Goal: Understand site structure: Understand site structure

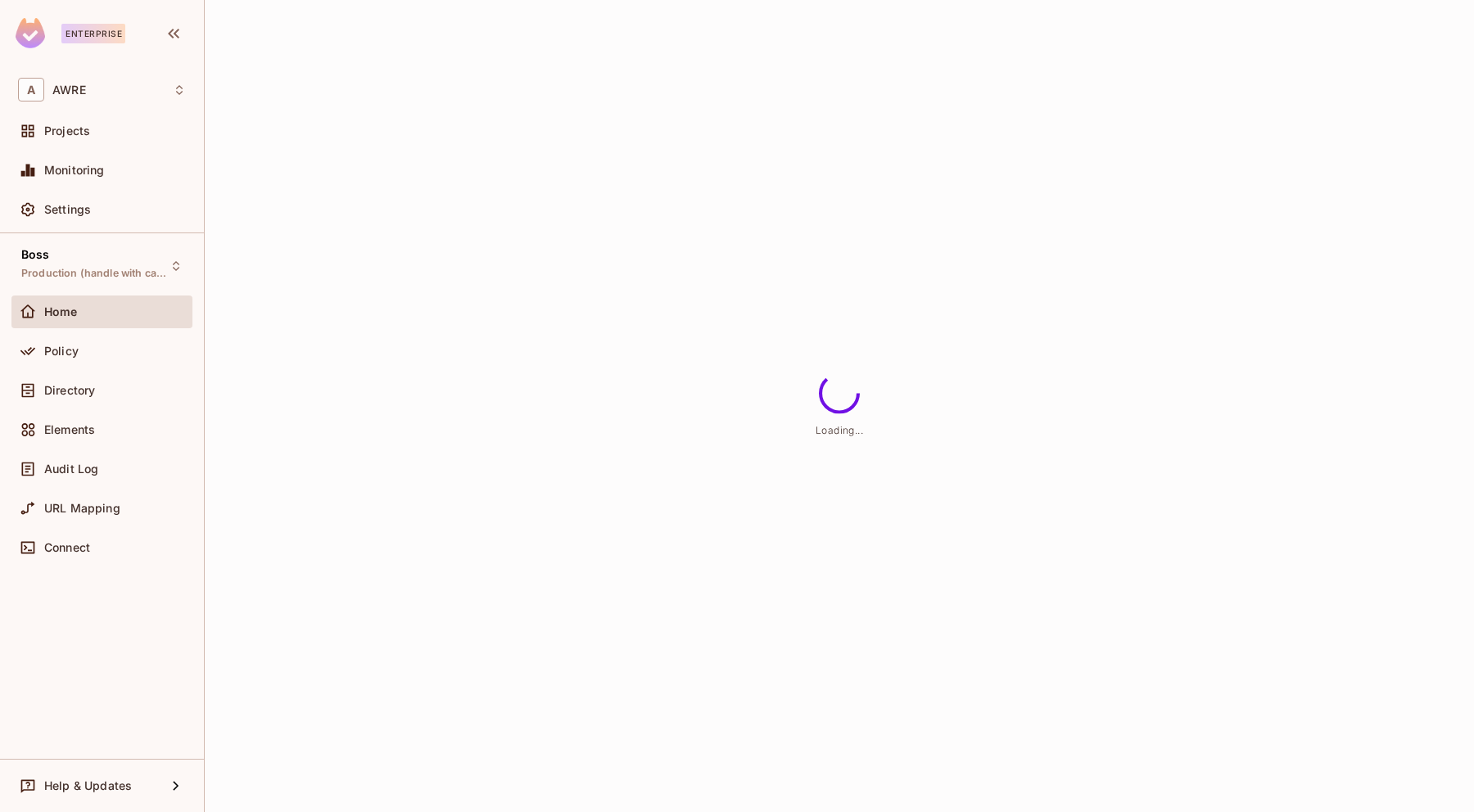
click at [155, 79] on div "A AWRE" at bounding box center [102, 90] width 168 height 24
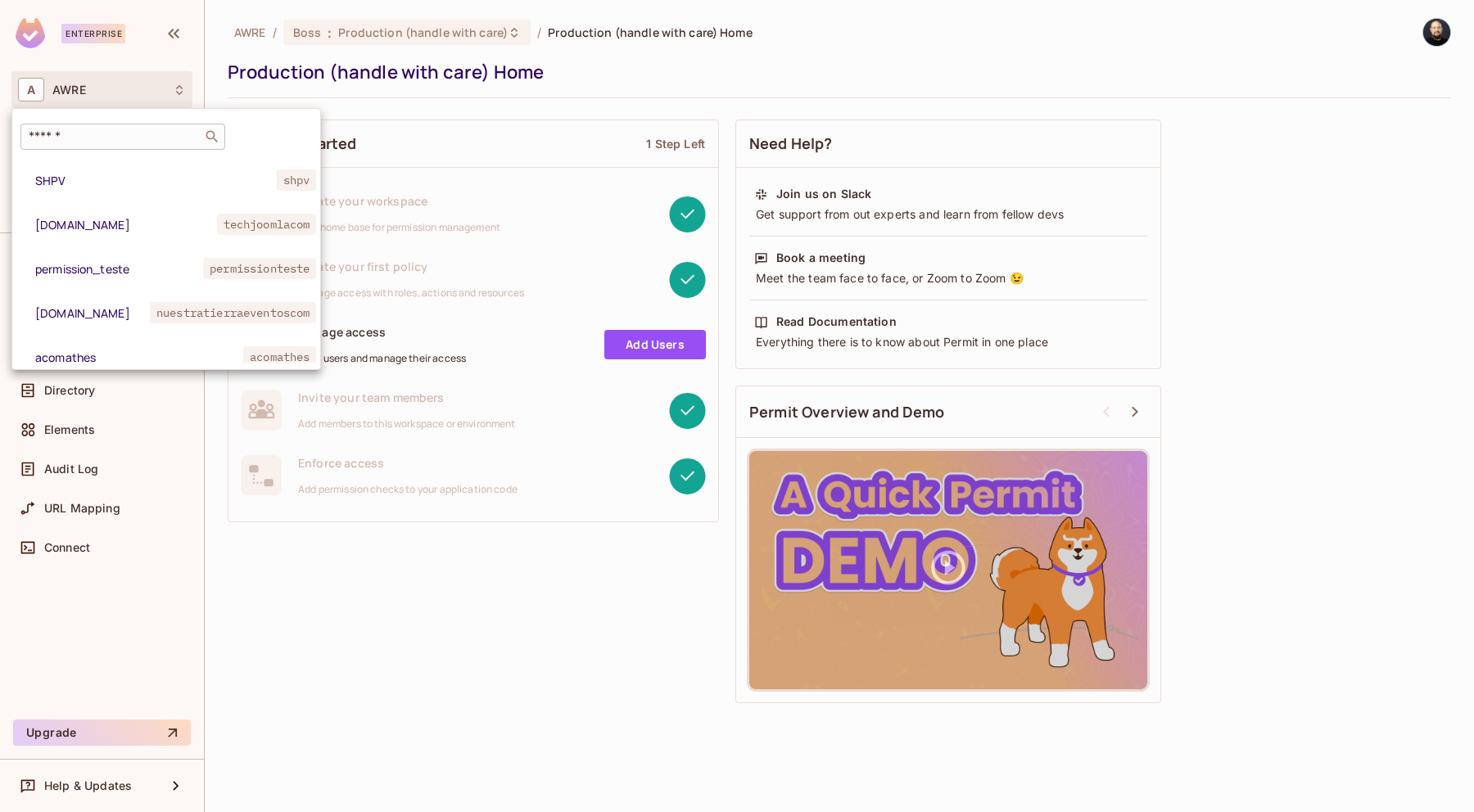
click at [141, 126] on div "​" at bounding box center [122, 136] width 204 height 26
paste input "*****"
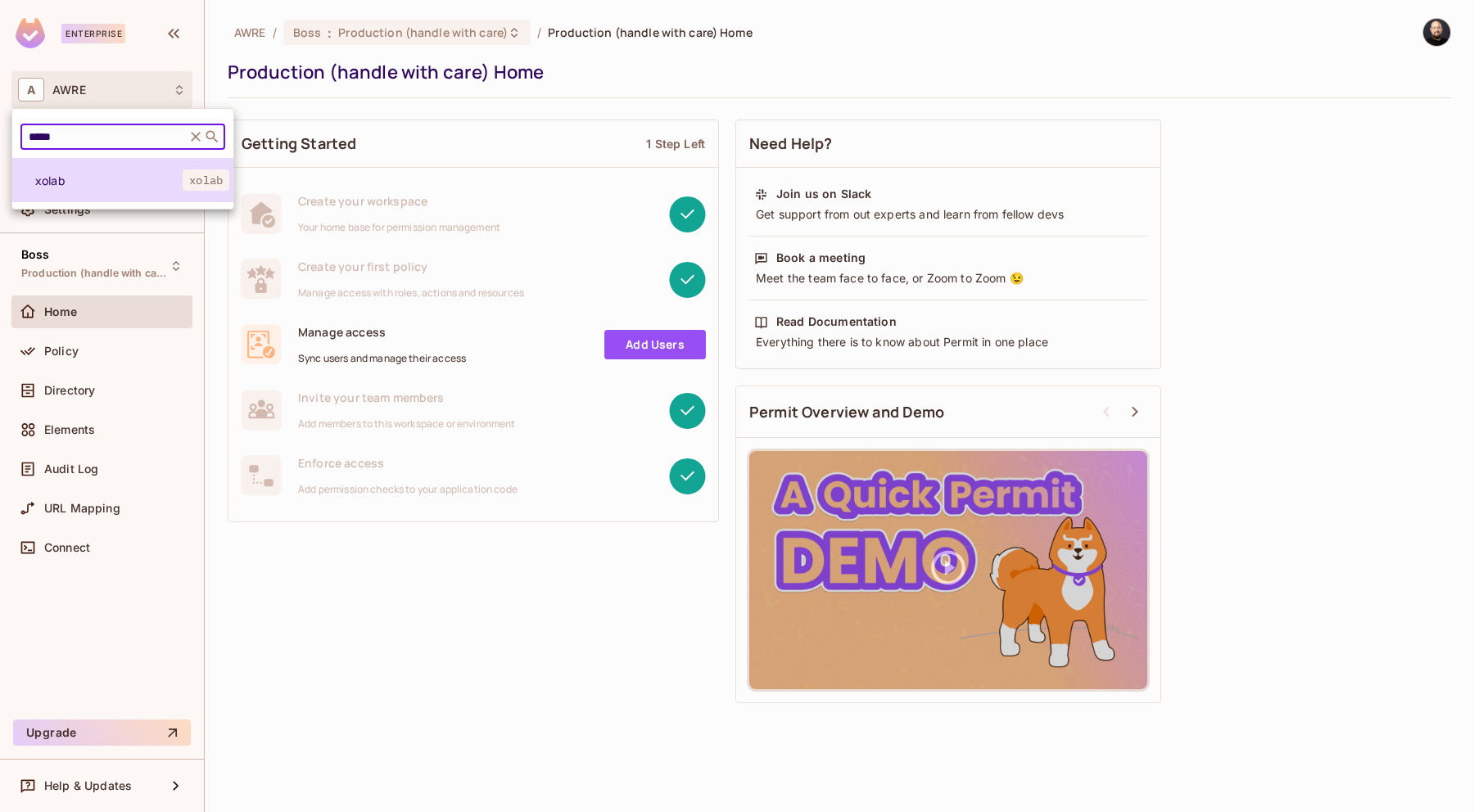
type input "*****"
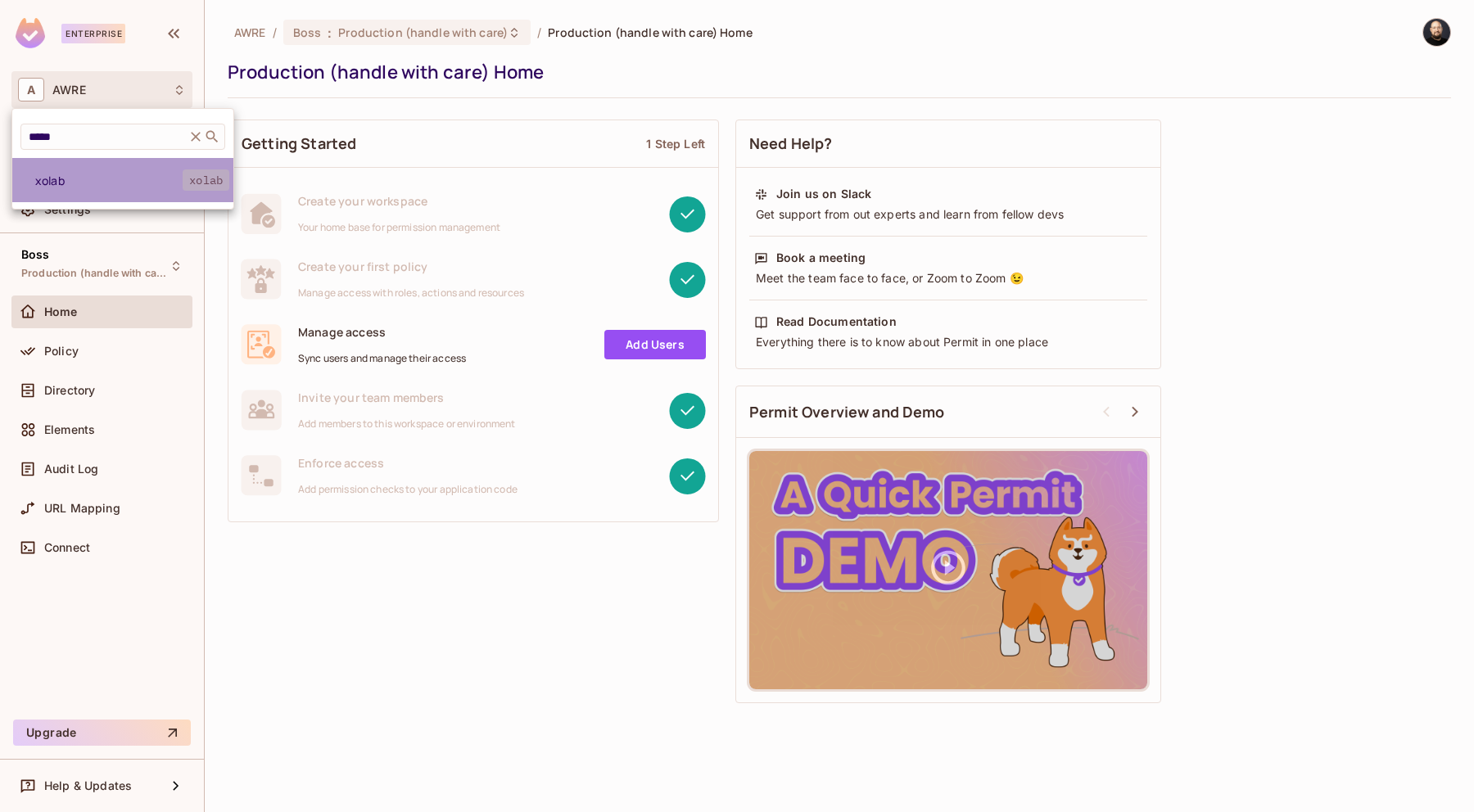
click at [188, 188] on span "xolab" at bounding box center [206, 180] width 47 height 22
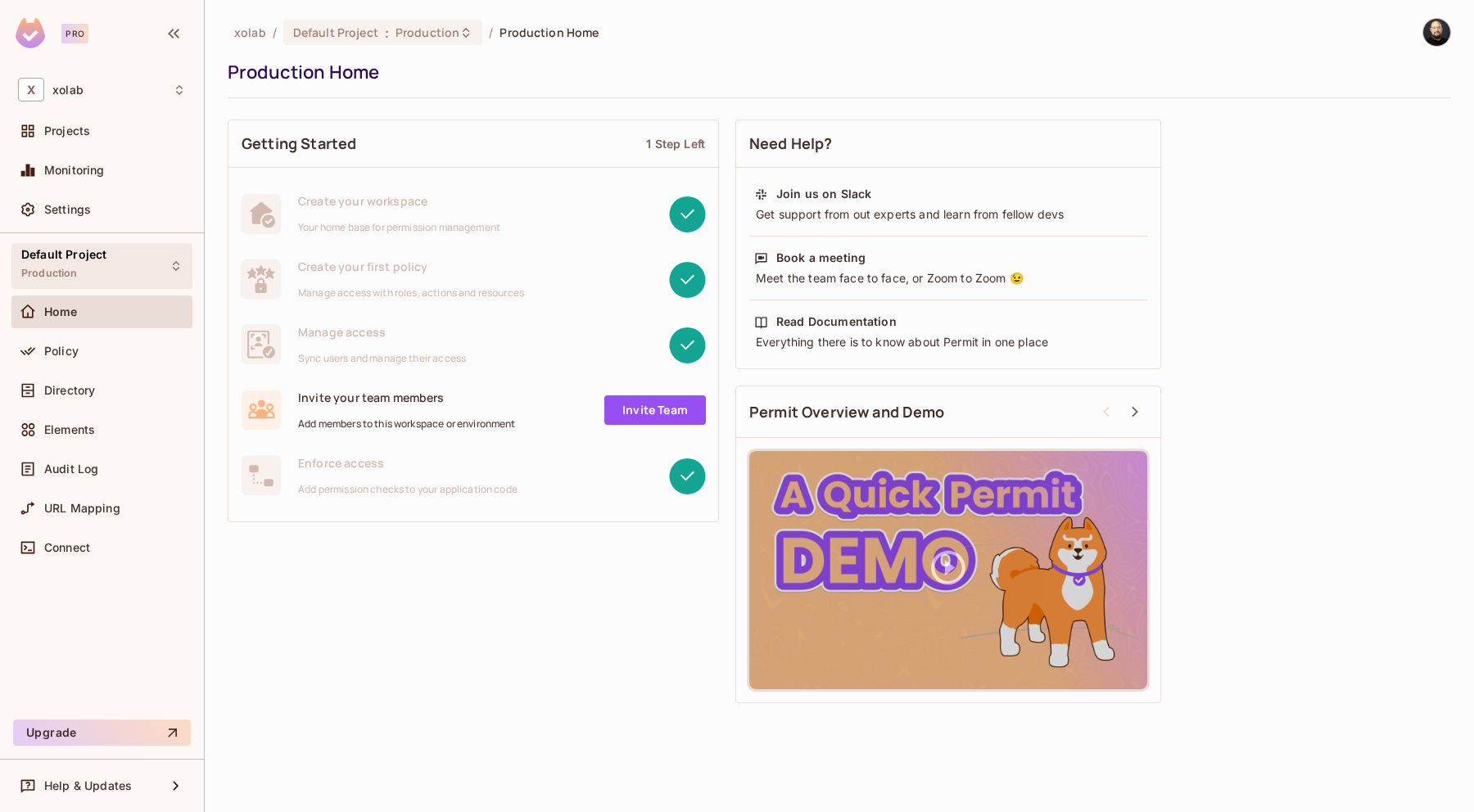
click at [93, 265] on div "Default Project Production" at bounding box center [64, 265] width 85 height 35
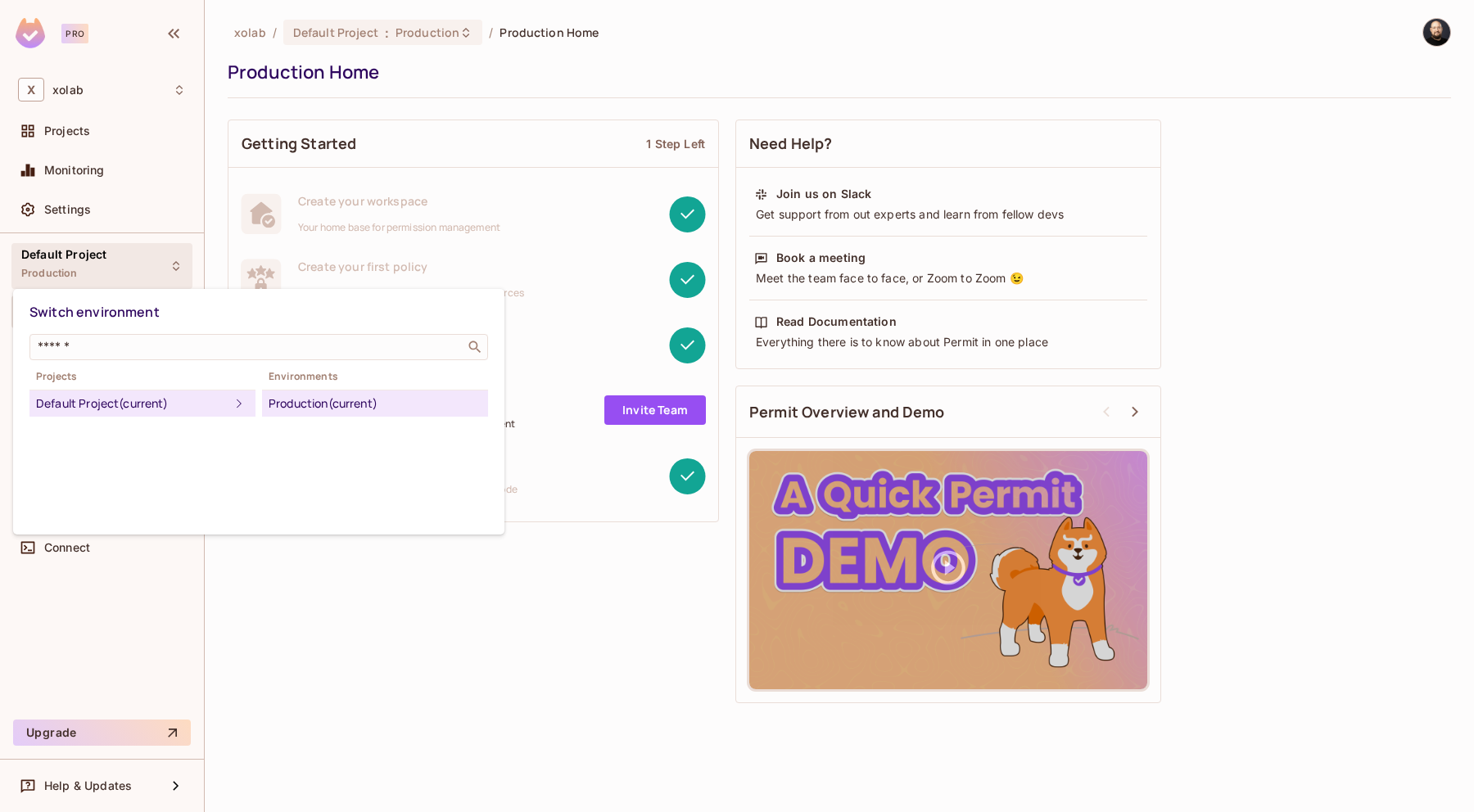
click at [93, 265] on div at bounding box center [737, 406] width 1474 height 812
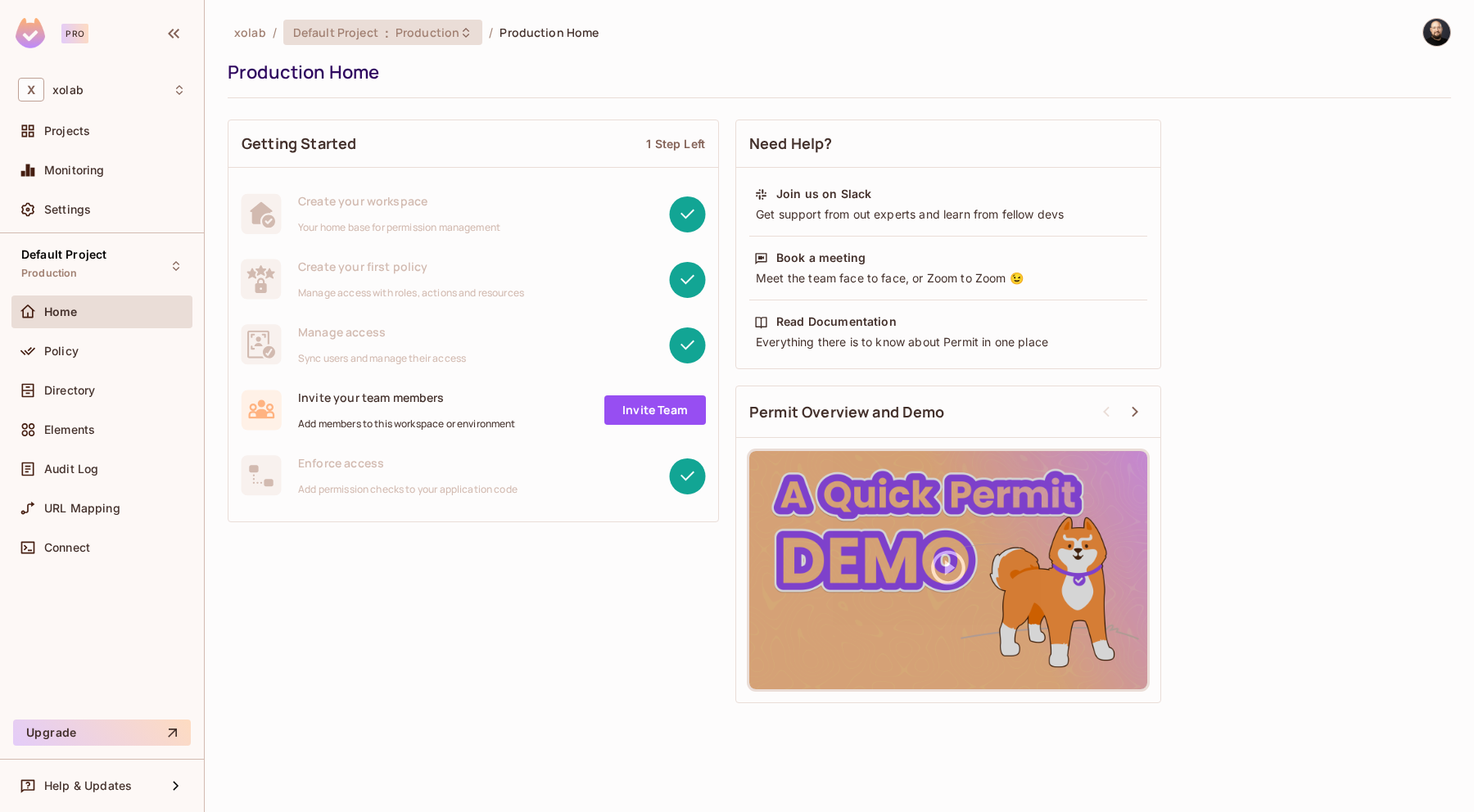
click at [373, 34] on span "Default Project" at bounding box center [335, 32] width 85 height 16
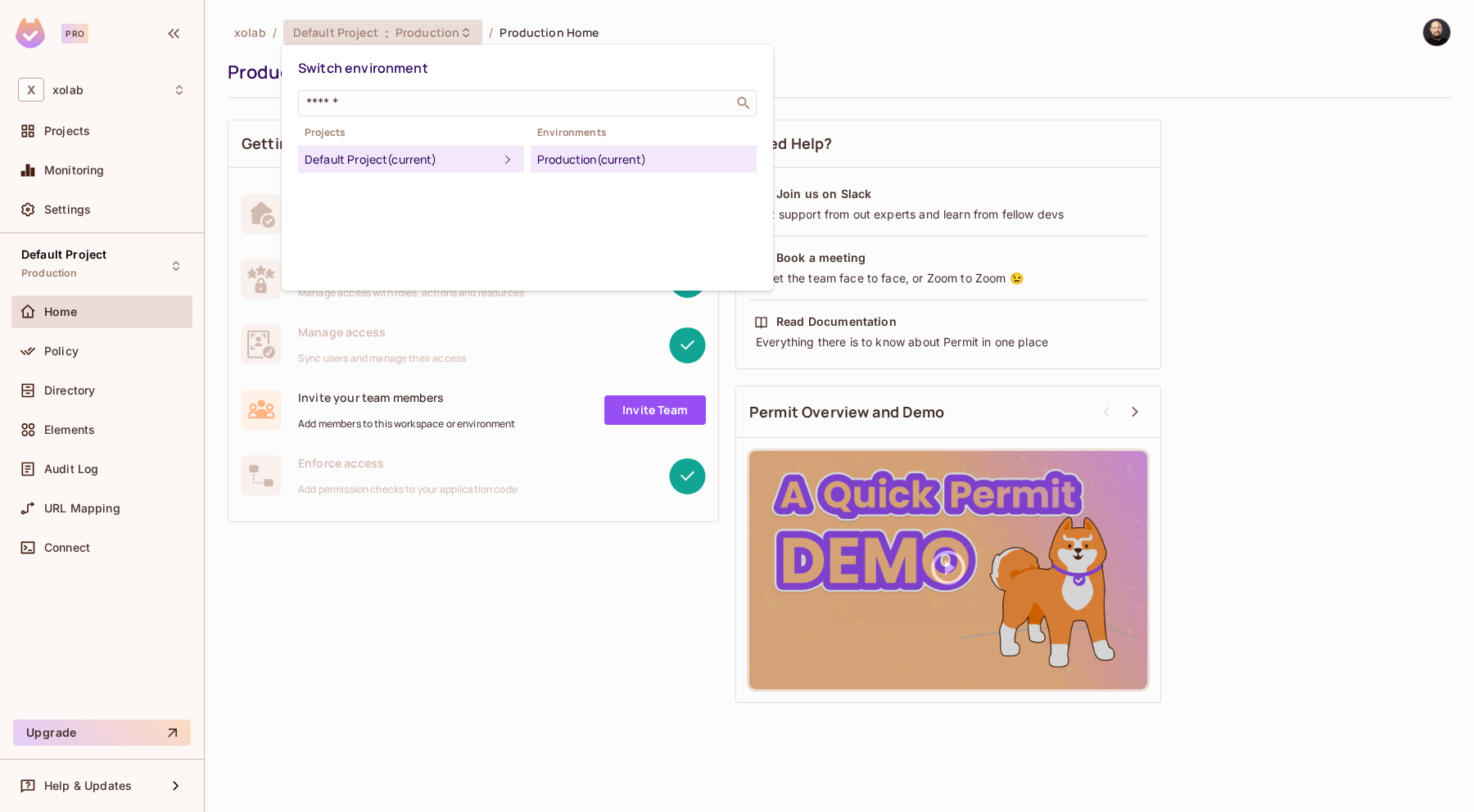
click at [373, 34] on div at bounding box center [737, 406] width 1474 height 812
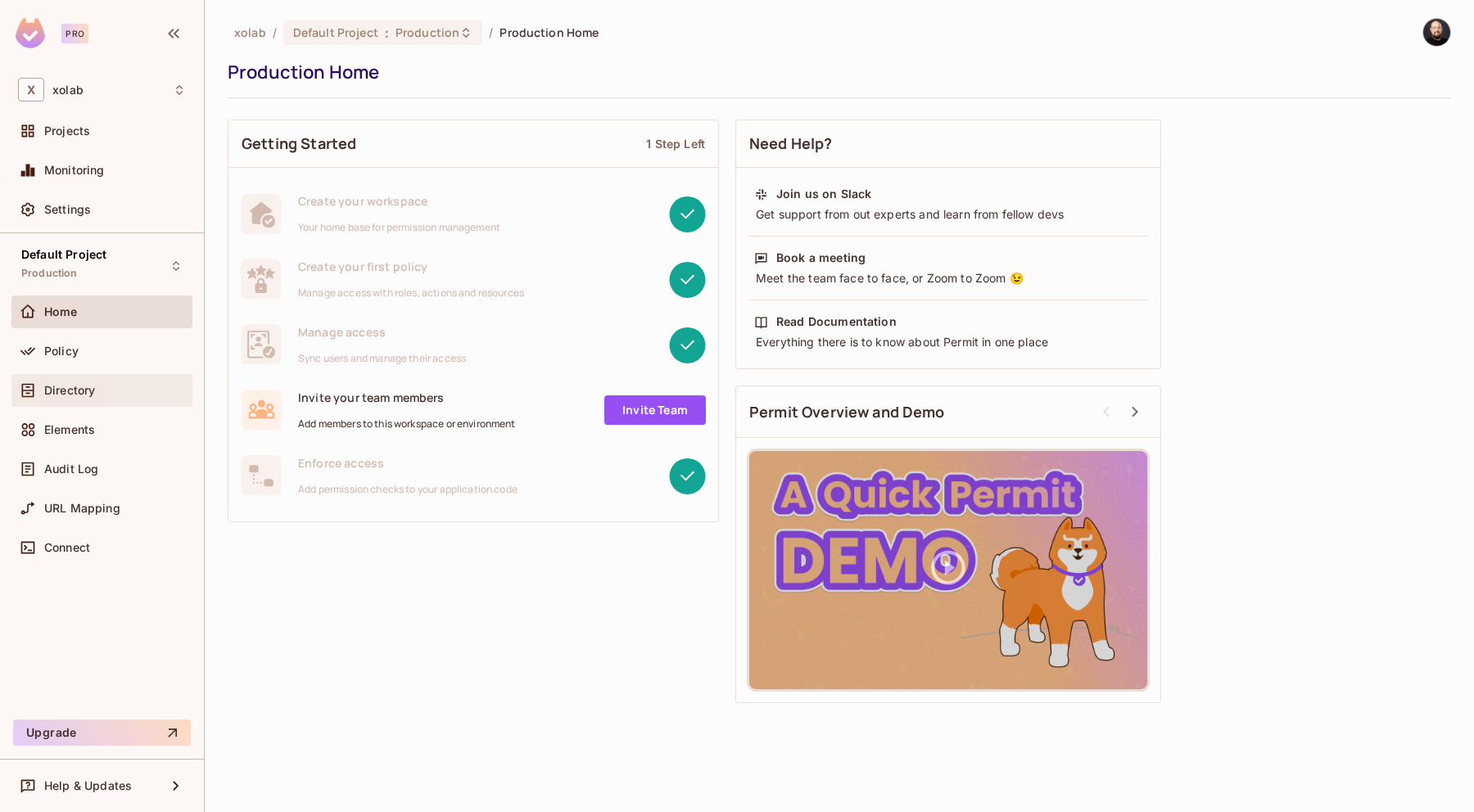
click at [103, 393] on div "Directory" at bounding box center [115, 390] width 141 height 13
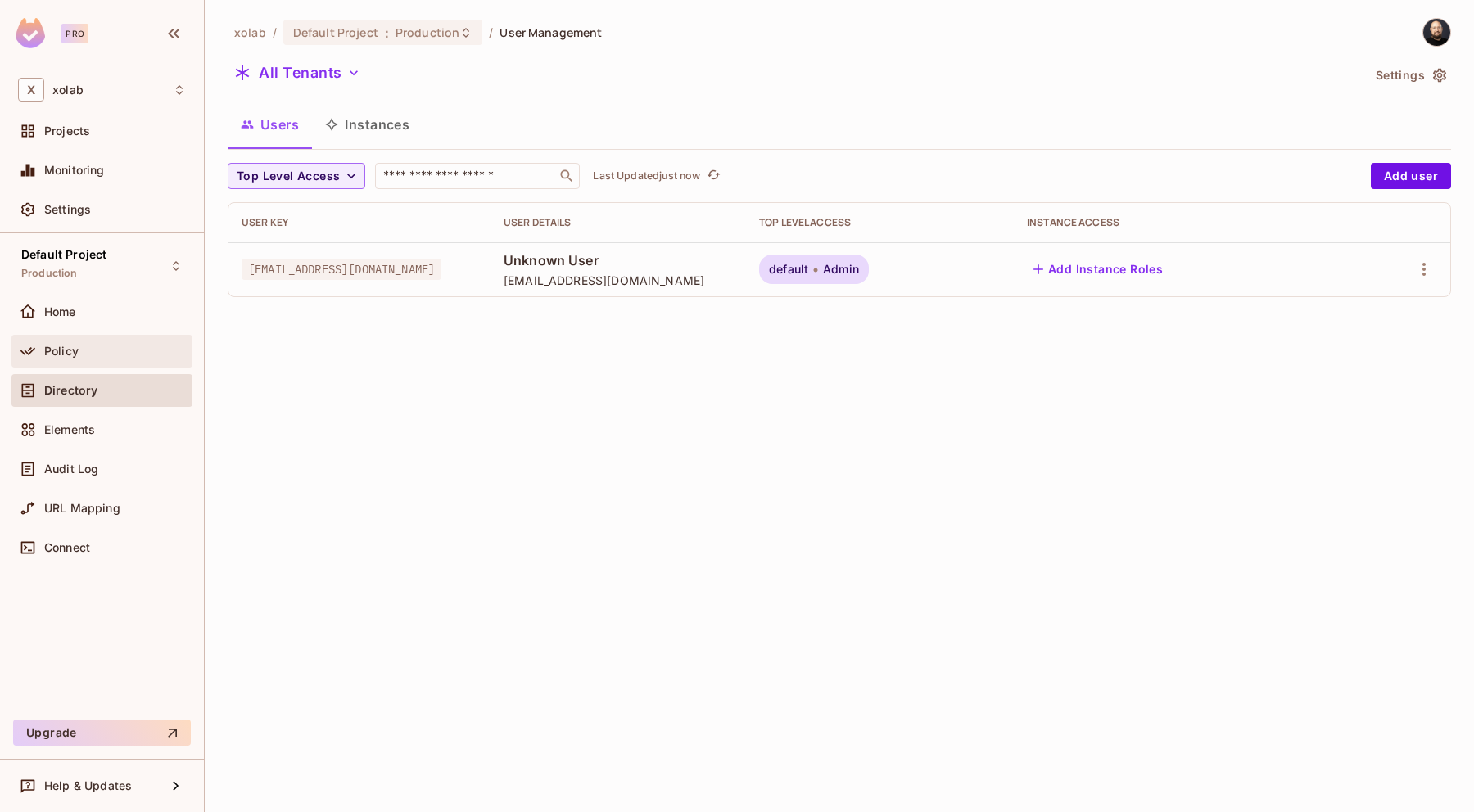
click at [138, 345] on div "Policy" at bounding box center [115, 351] width 141 height 13
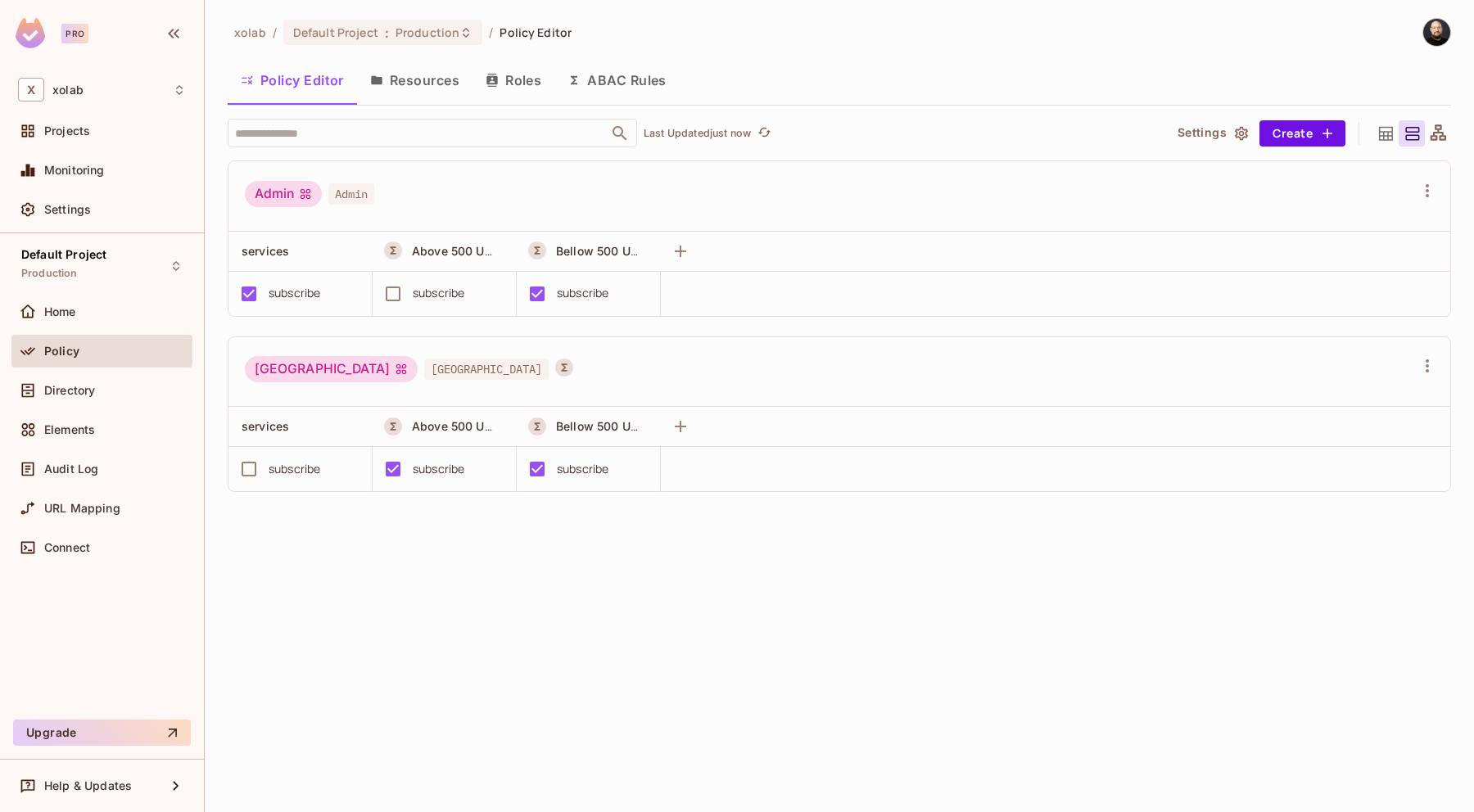
click at [528, 84] on button "Roles" at bounding box center [513, 79] width 82 height 41
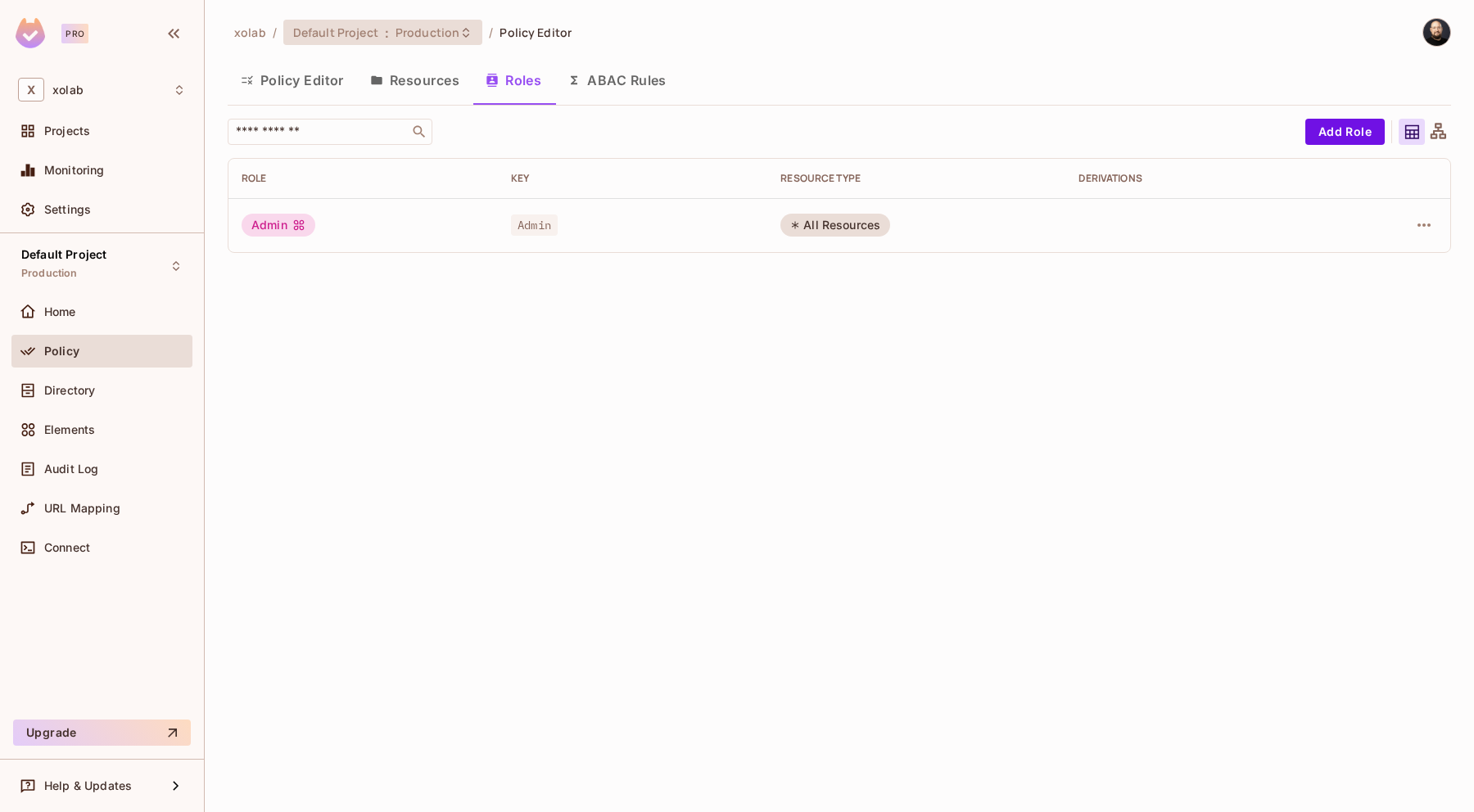
click at [426, 29] on span "Production" at bounding box center [428, 32] width 64 height 16
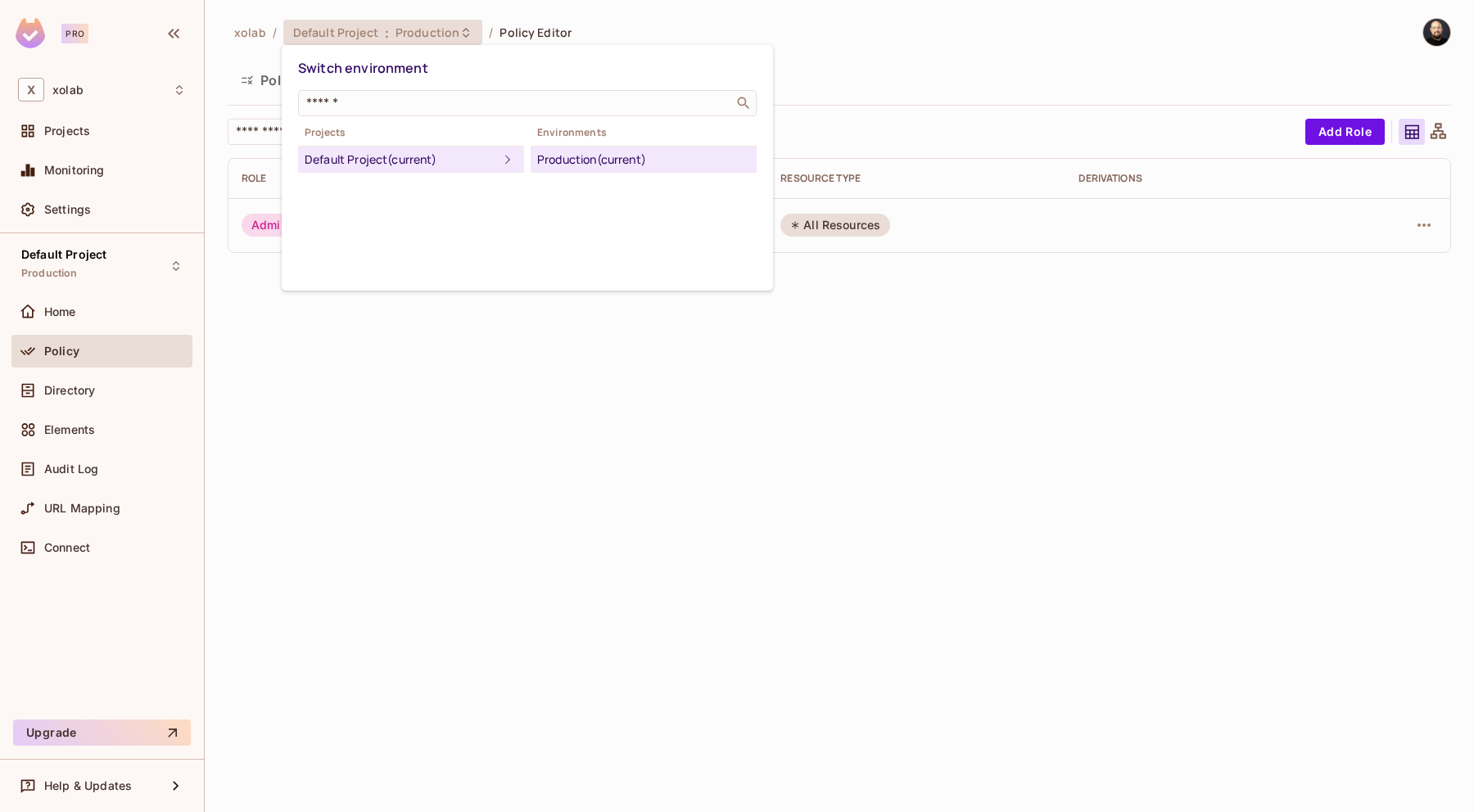
click at [513, 397] on div at bounding box center [737, 406] width 1474 height 812
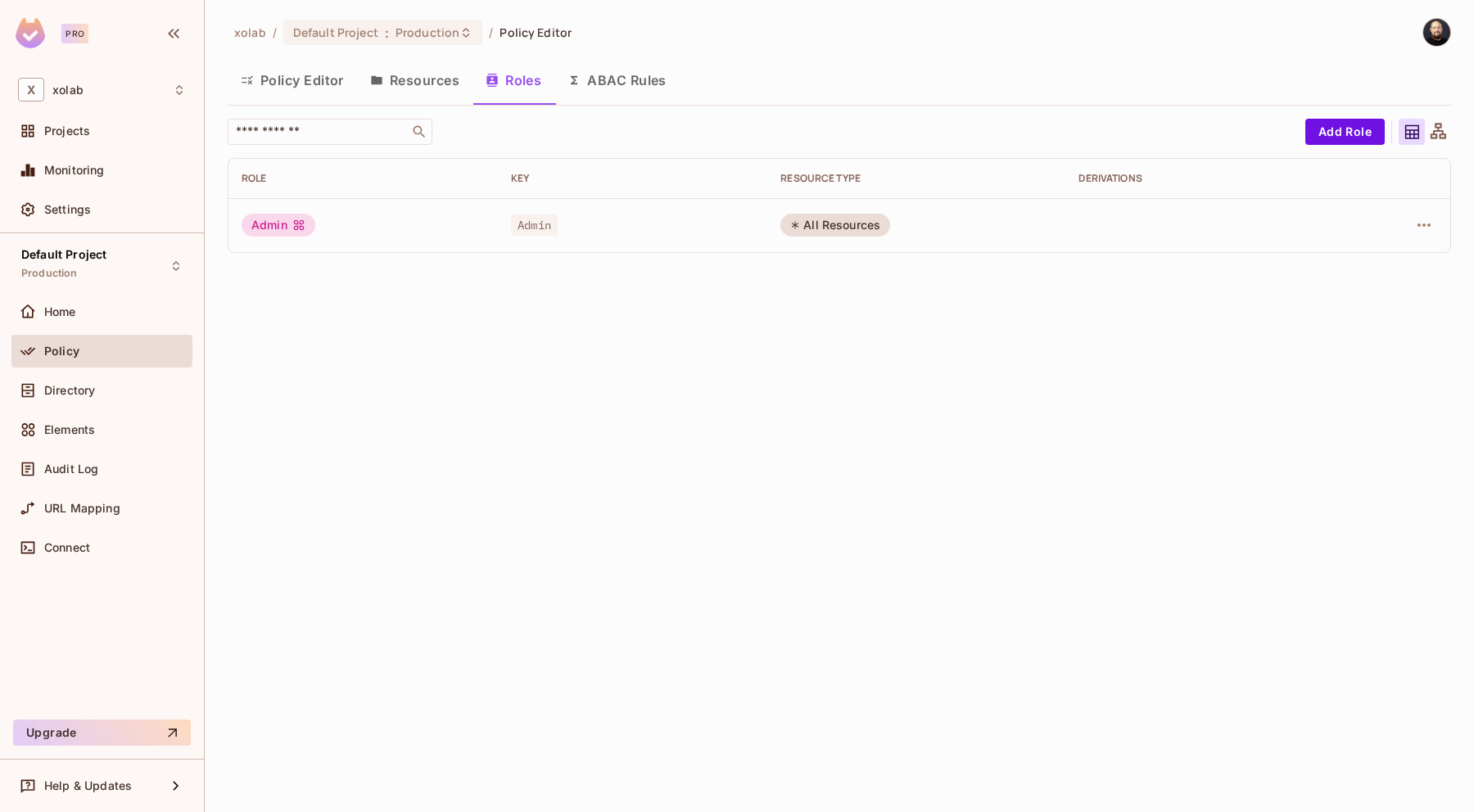
click at [81, 34] on div "Pro" at bounding box center [74, 34] width 27 height 20
click at [75, 83] on div "X xolab" at bounding box center [102, 90] width 168 height 24
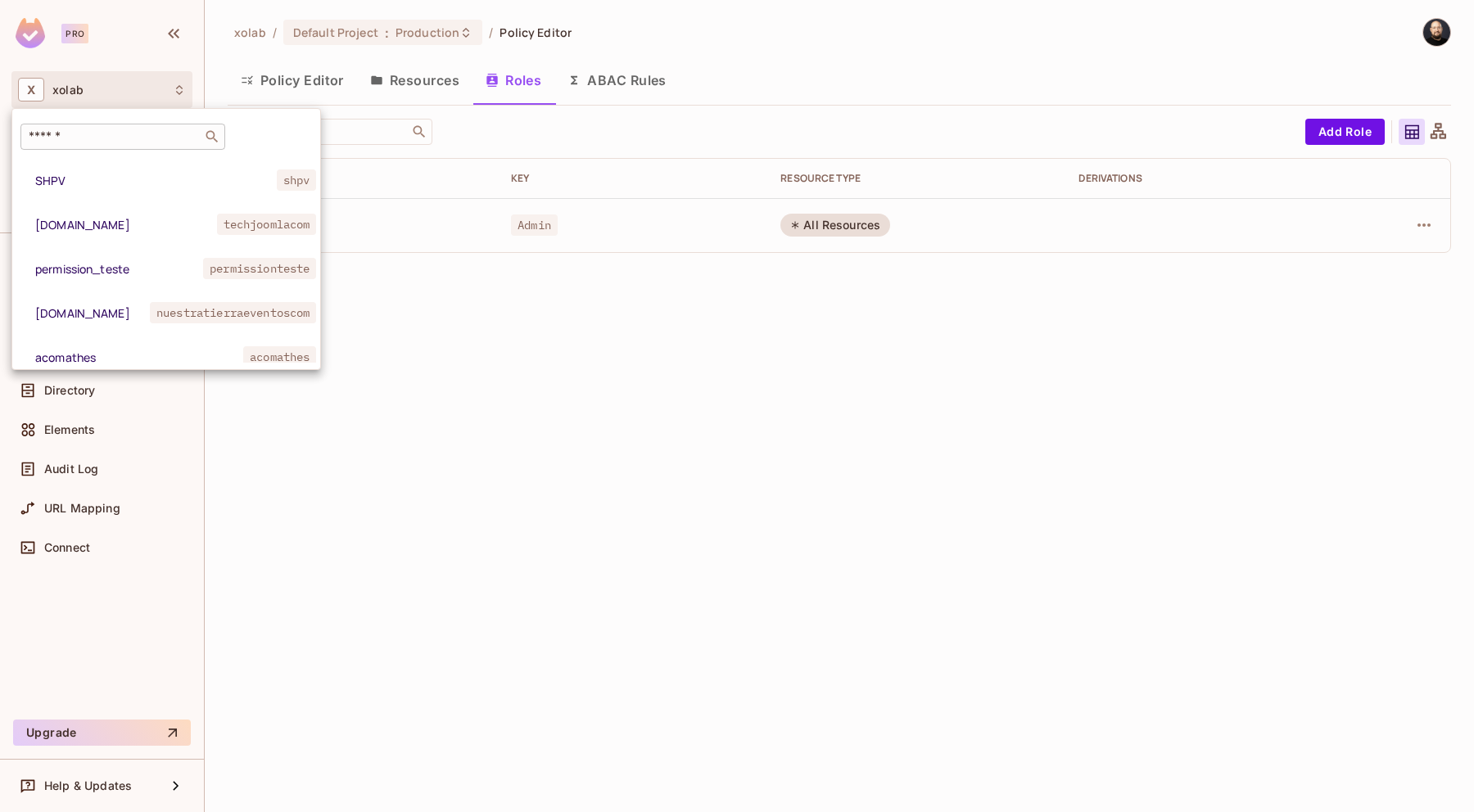
click at [103, 127] on div "​" at bounding box center [122, 136] width 204 height 26
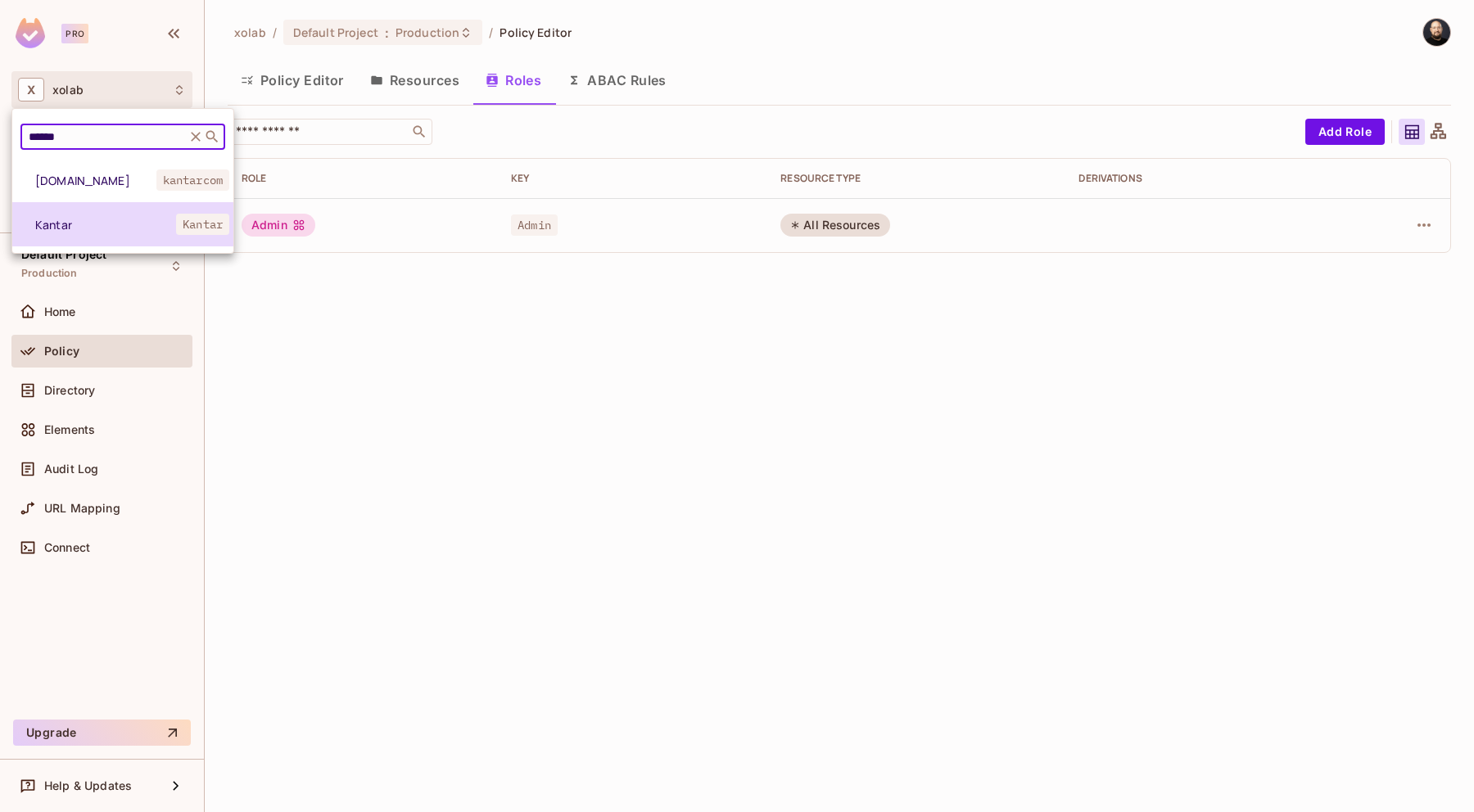
type input "******"
click at [119, 220] on span "Kantar" at bounding box center [105, 225] width 141 height 16
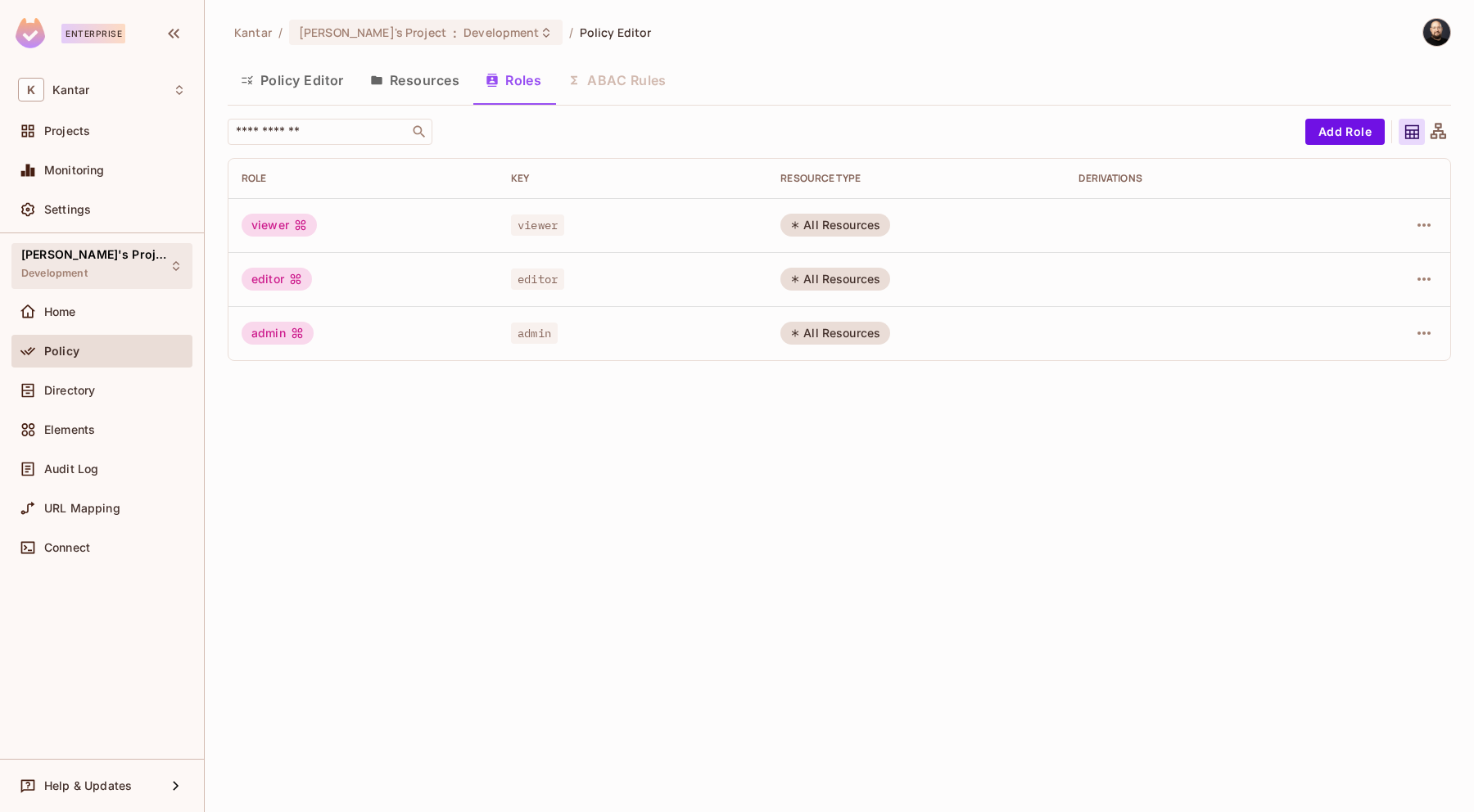
click at [144, 259] on div "[PERSON_NAME]'s Project Development" at bounding box center [102, 265] width 181 height 45
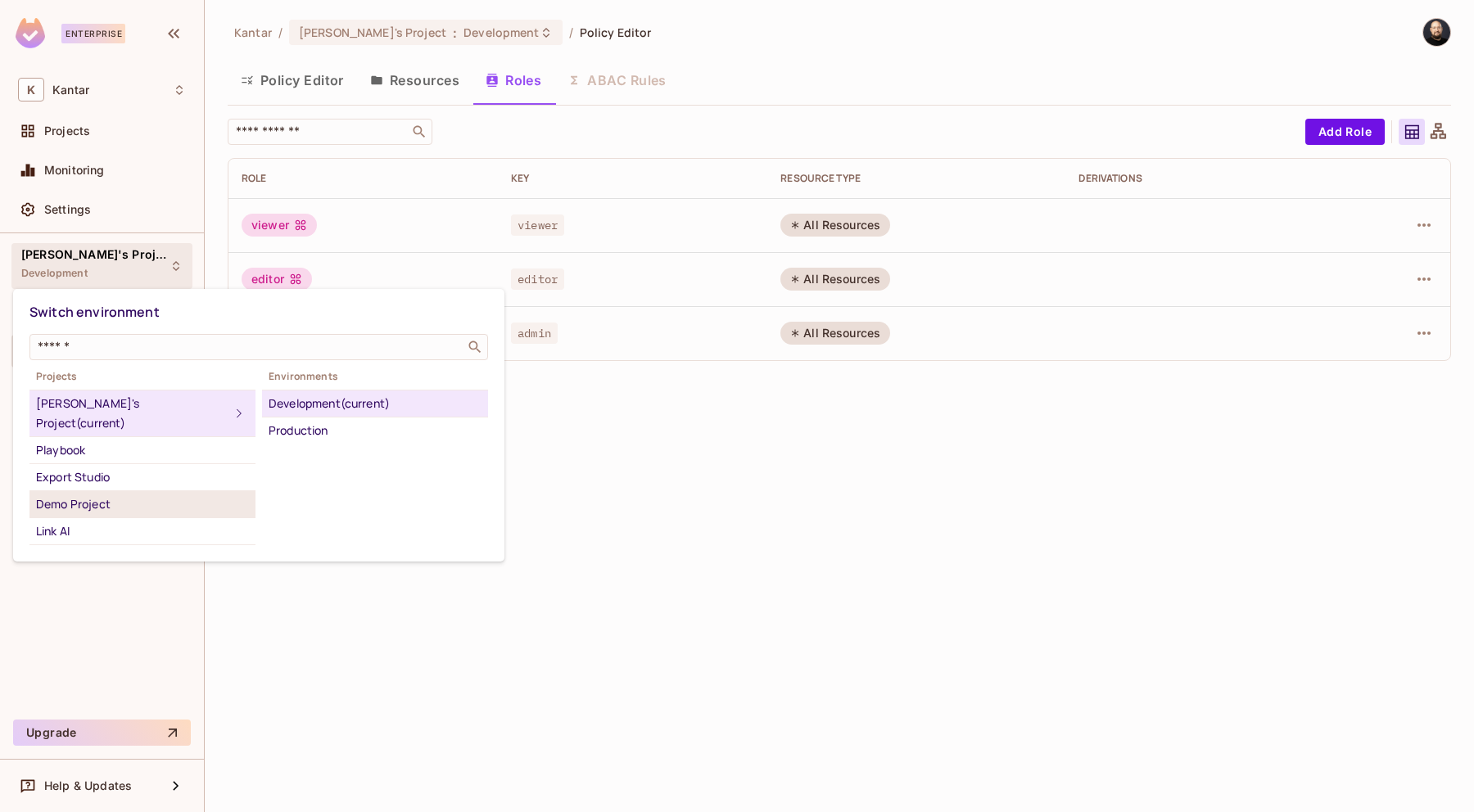
click at [152, 495] on div "Demo Project" at bounding box center [142, 504] width 213 height 20
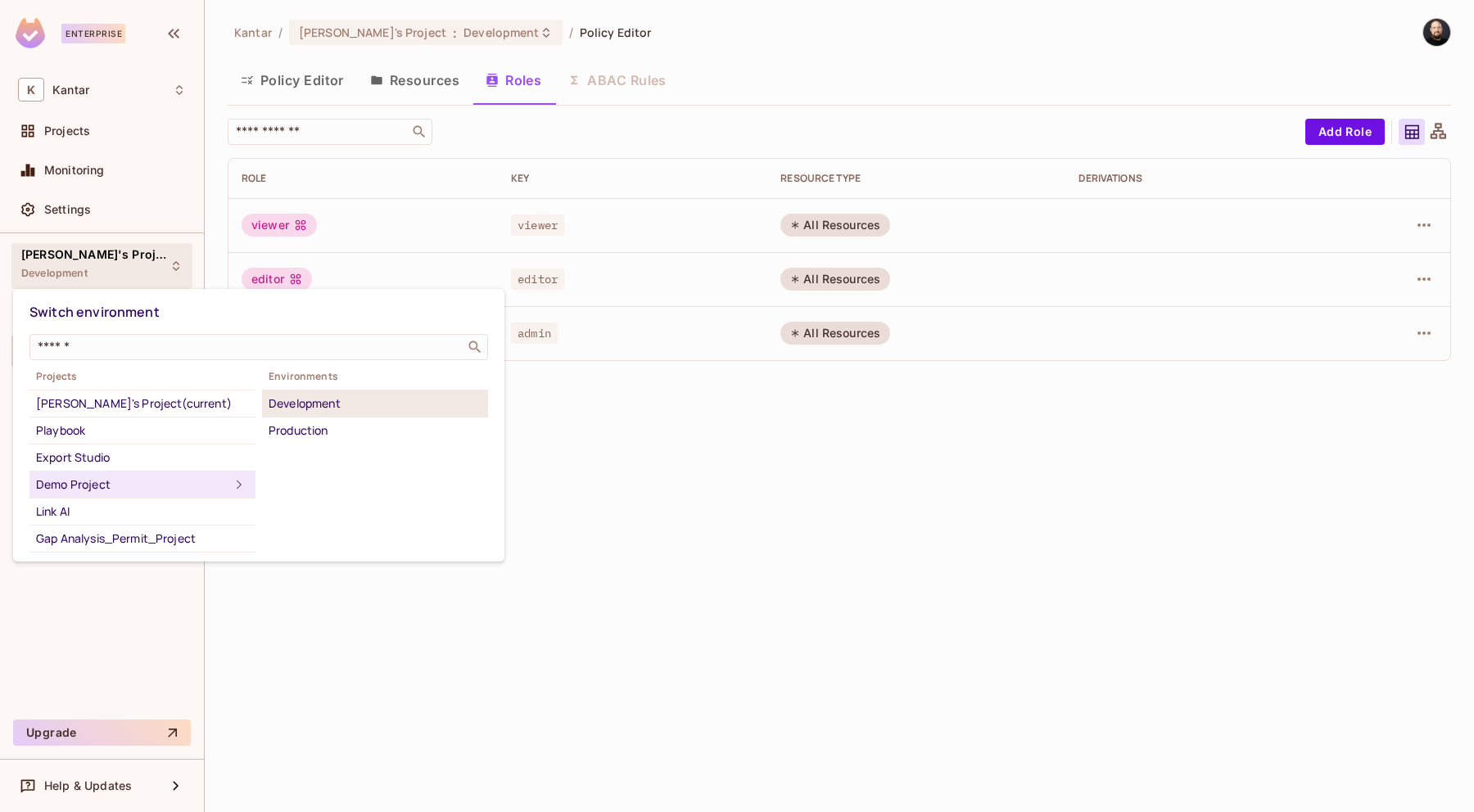
click at [346, 403] on div "Development" at bounding box center [375, 403] width 213 height 20
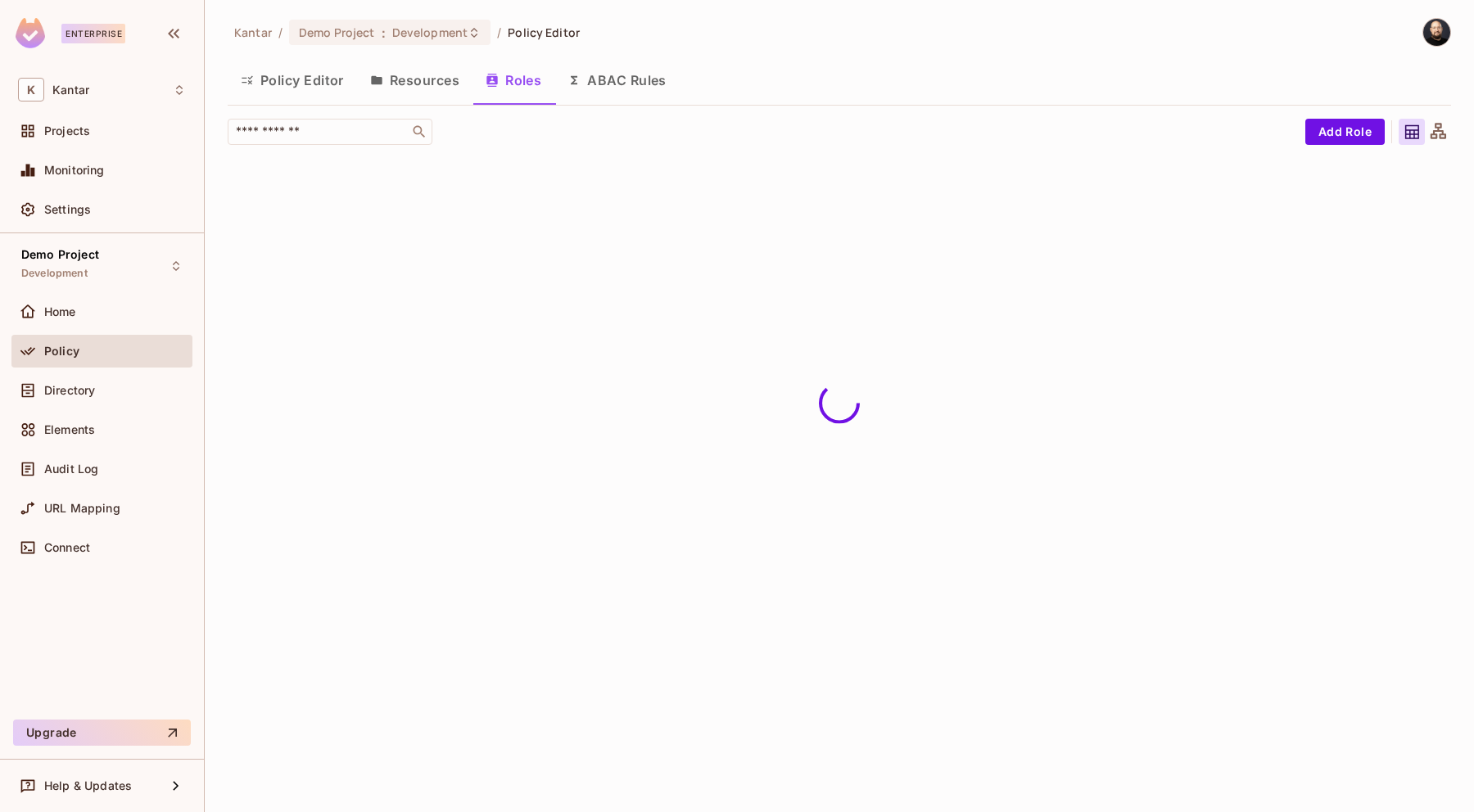
click at [403, 87] on button "Resources" at bounding box center [415, 79] width 116 height 41
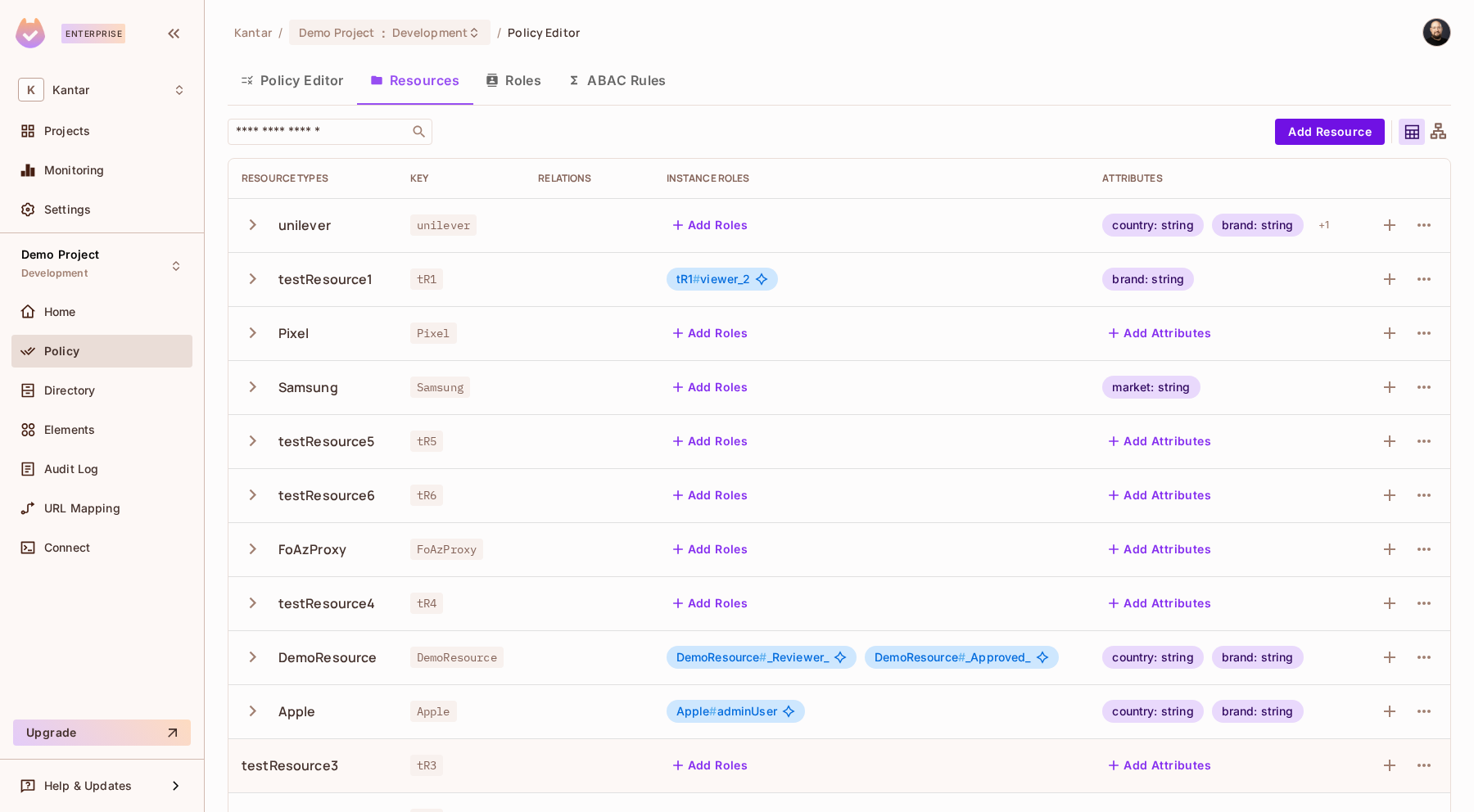
click at [309, 72] on button "Policy Editor" at bounding box center [292, 79] width 129 height 41
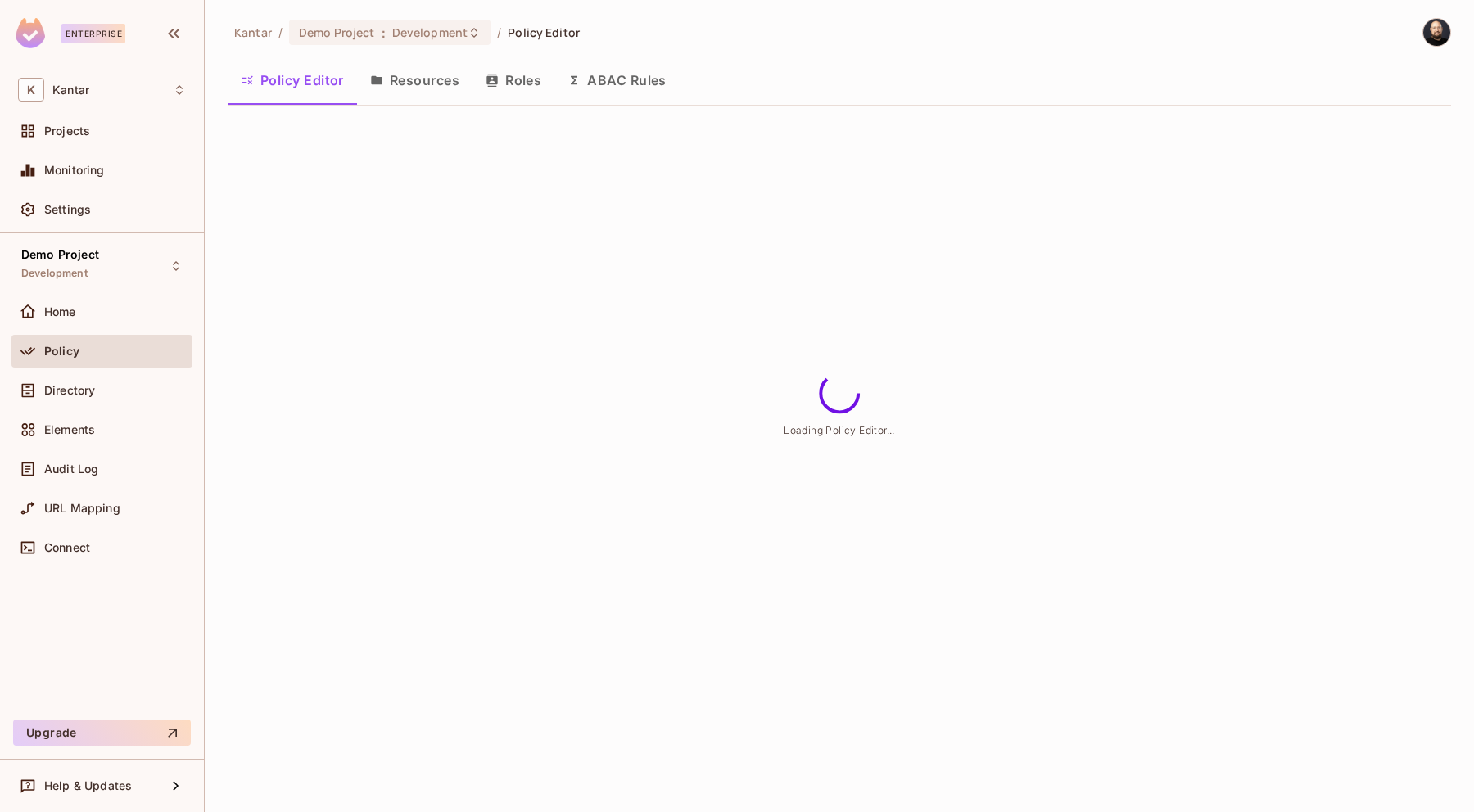
click at [451, 80] on button "Resources" at bounding box center [415, 79] width 116 height 41
click at [428, 80] on div "Kantar / Demo Project : Development / Policy Editor Policy Editor Resources Rol…" at bounding box center [839, 406] width 1269 height 812
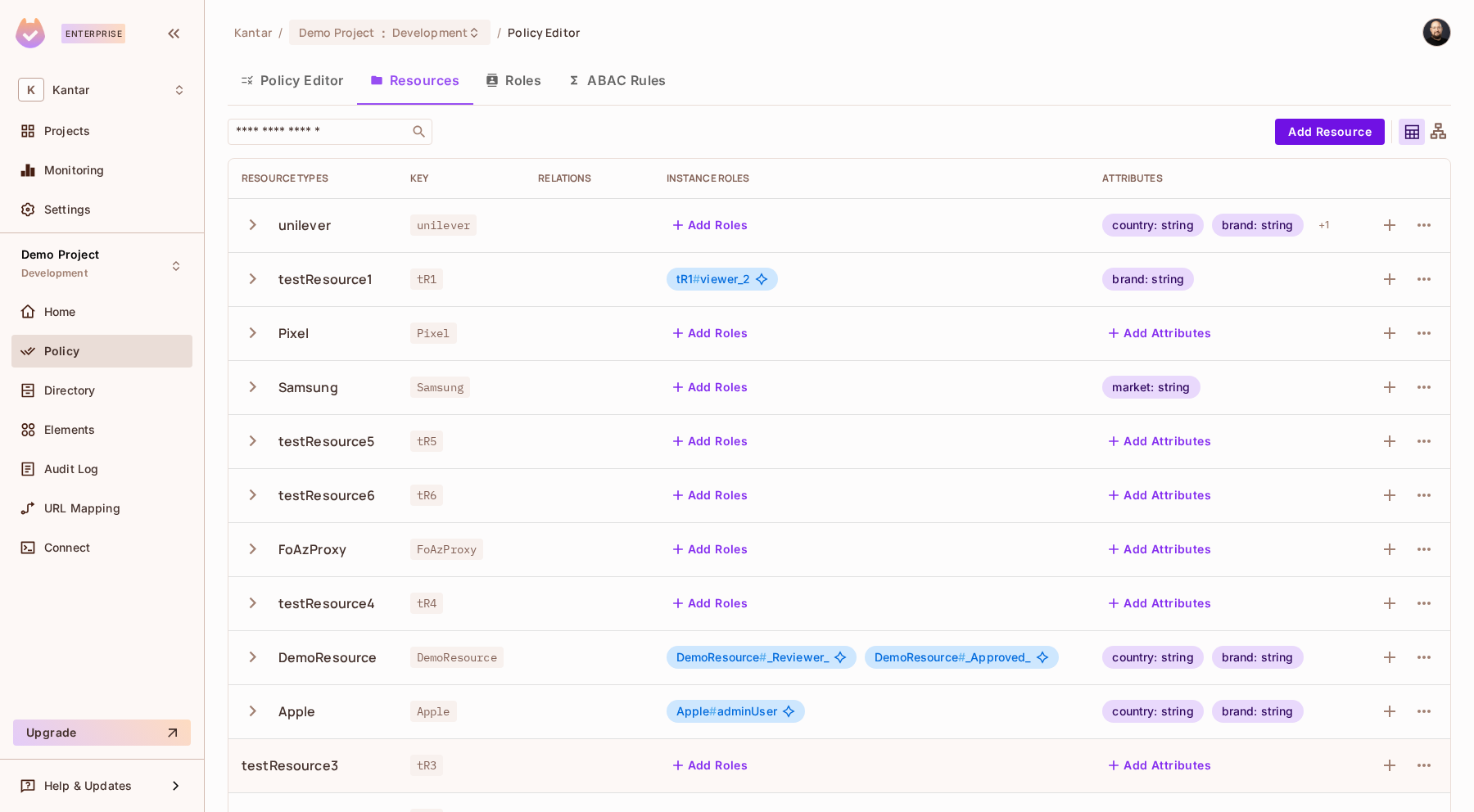
click at [528, 74] on button "Roles" at bounding box center [513, 79] width 82 height 41
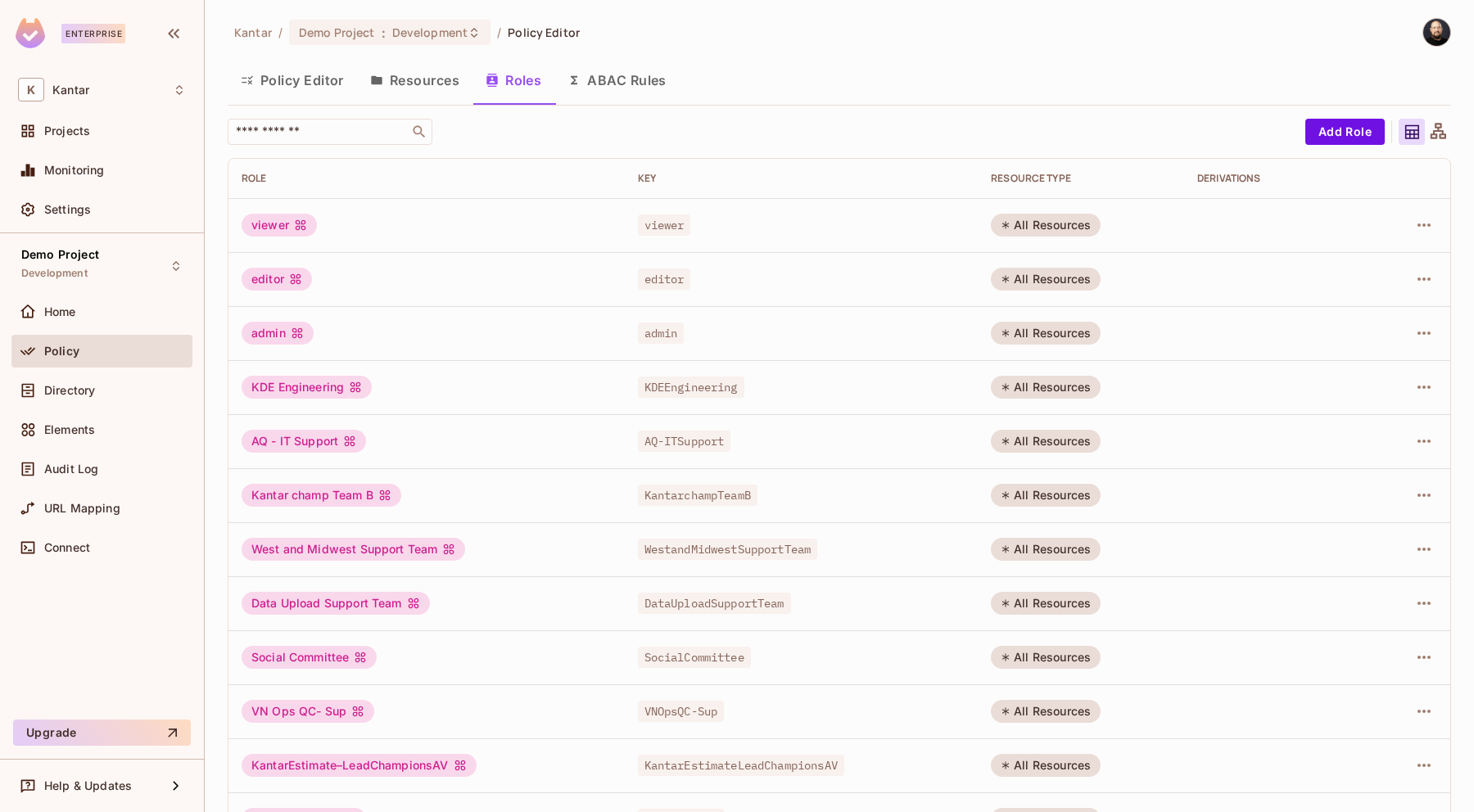
scroll to position [265, 0]
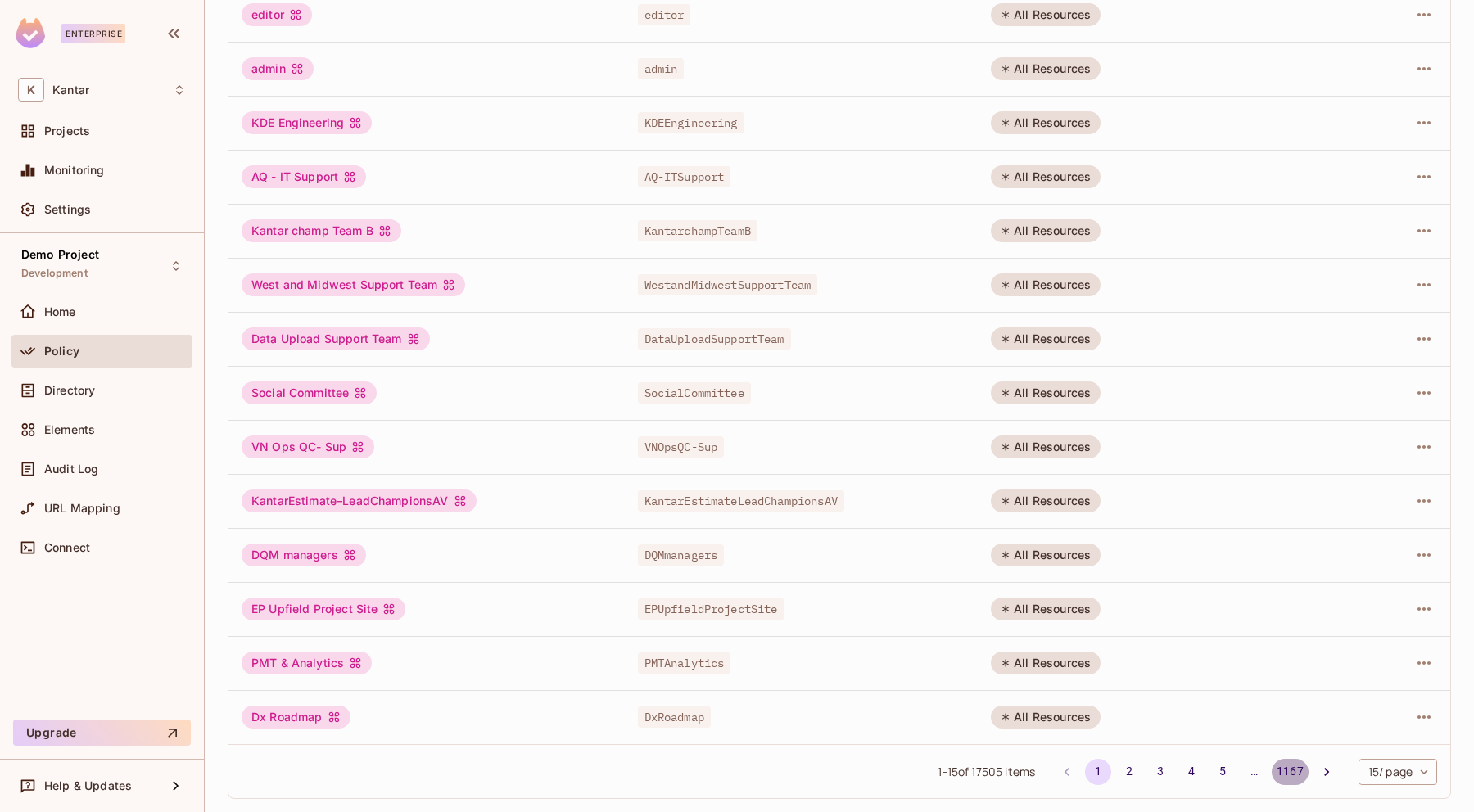
click at [1284, 770] on button "1167" at bounding box center [1290, 772] width 37 height 26
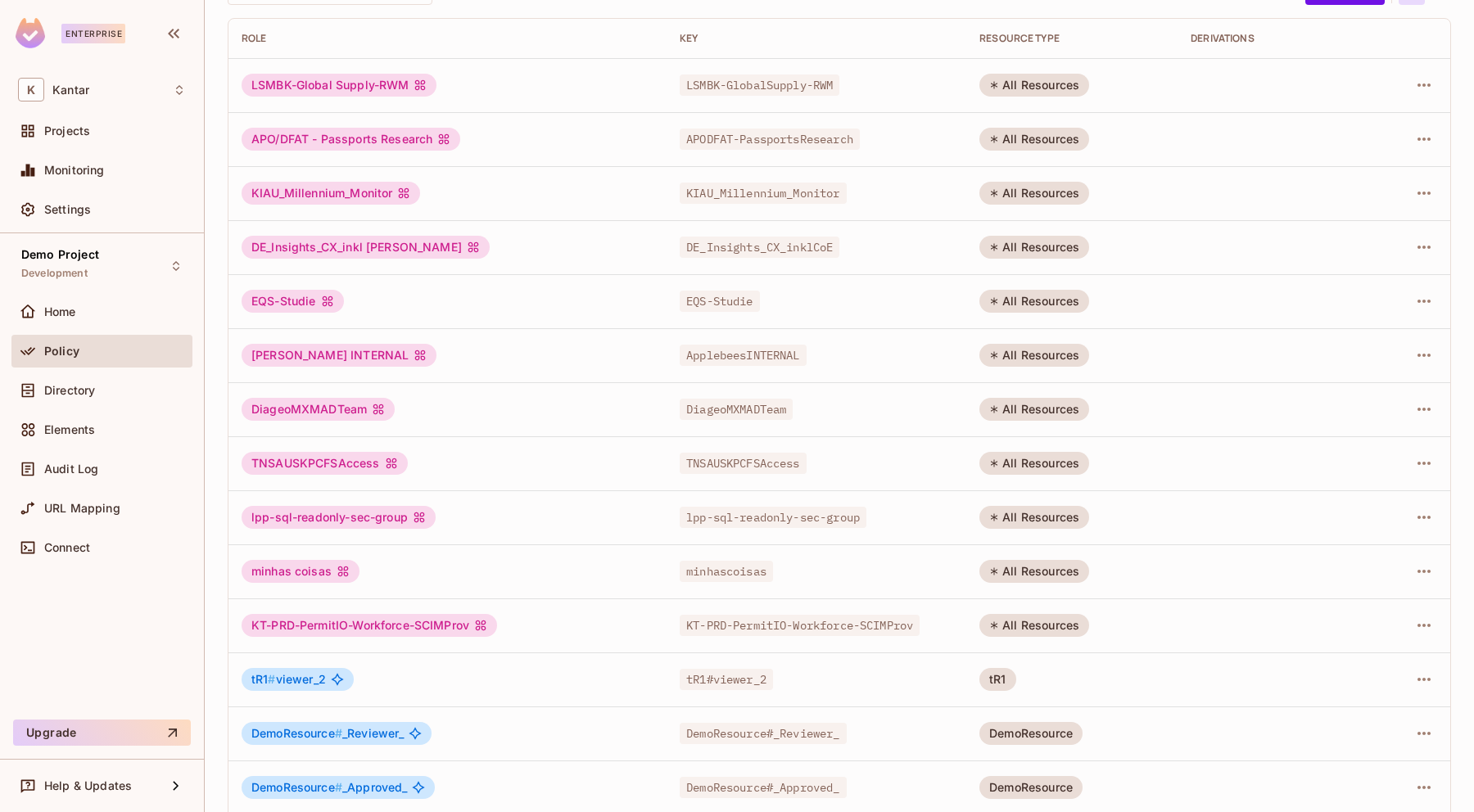
scroll to position [0, 0]
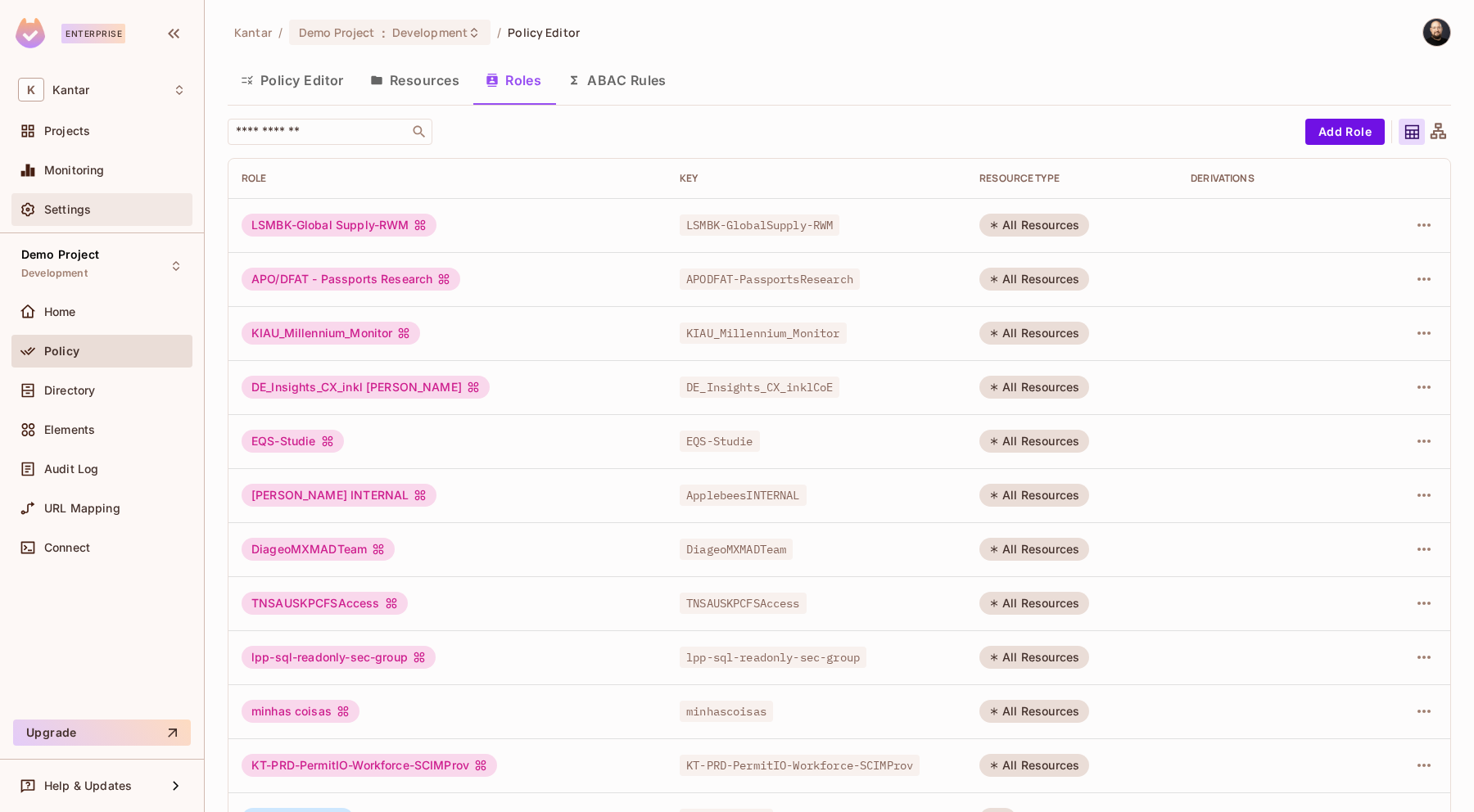
click at [64, 207] on span "Settings" at bounding box center [67, 209] width 47 height 13
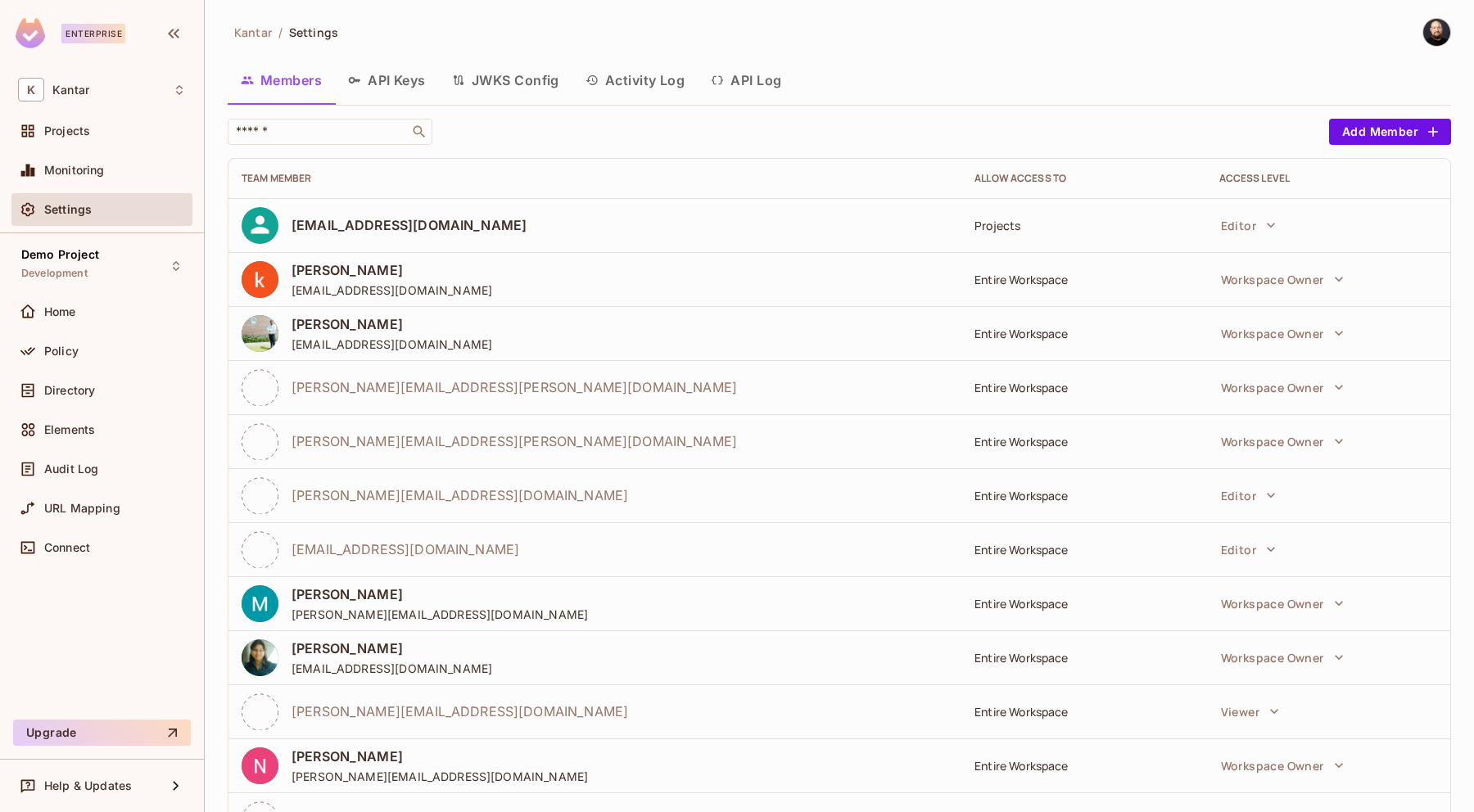
click at [732, 78] on button "API Log" at bounding box center [746, 79] width 97 height 41
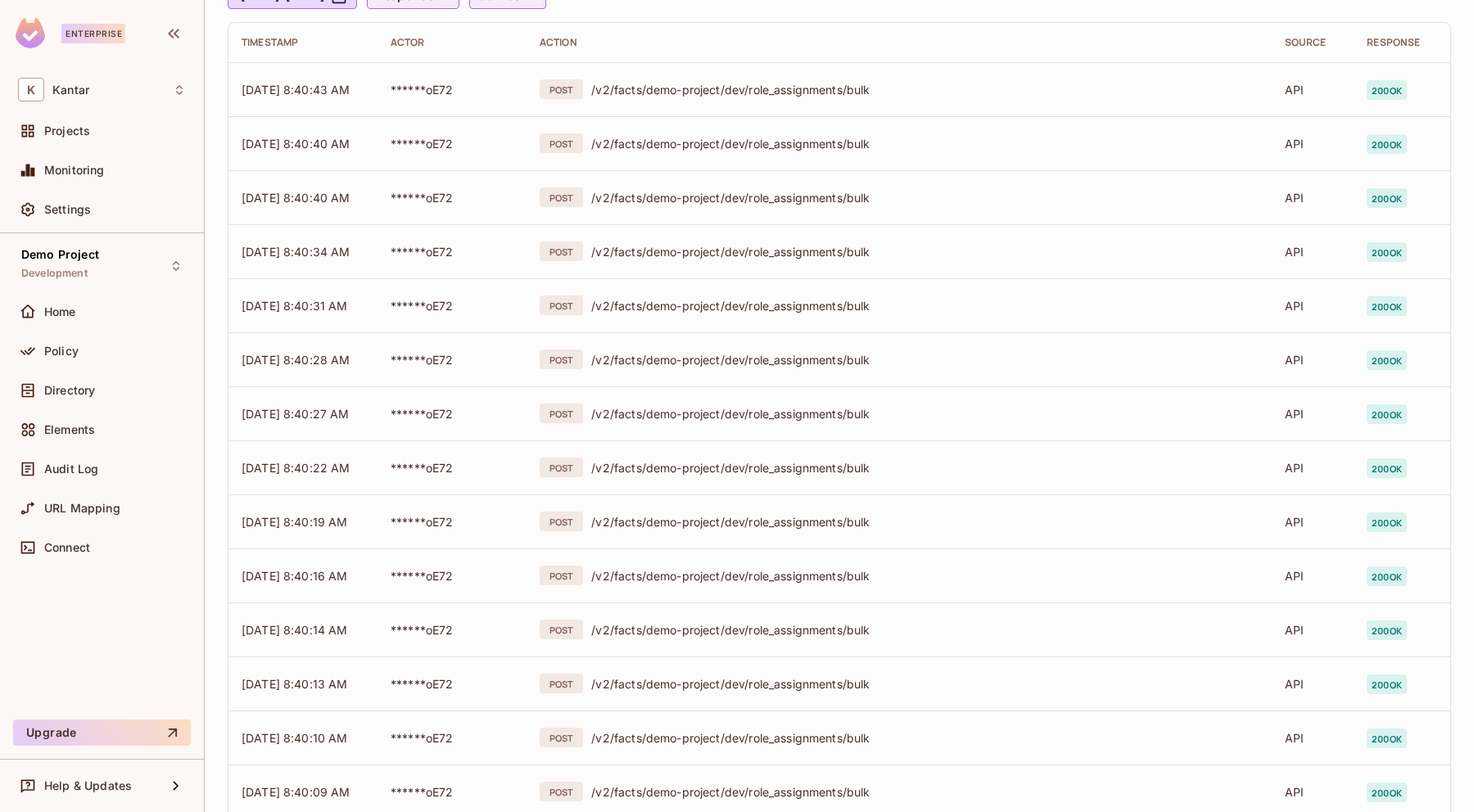
scroll to position [319, 0]
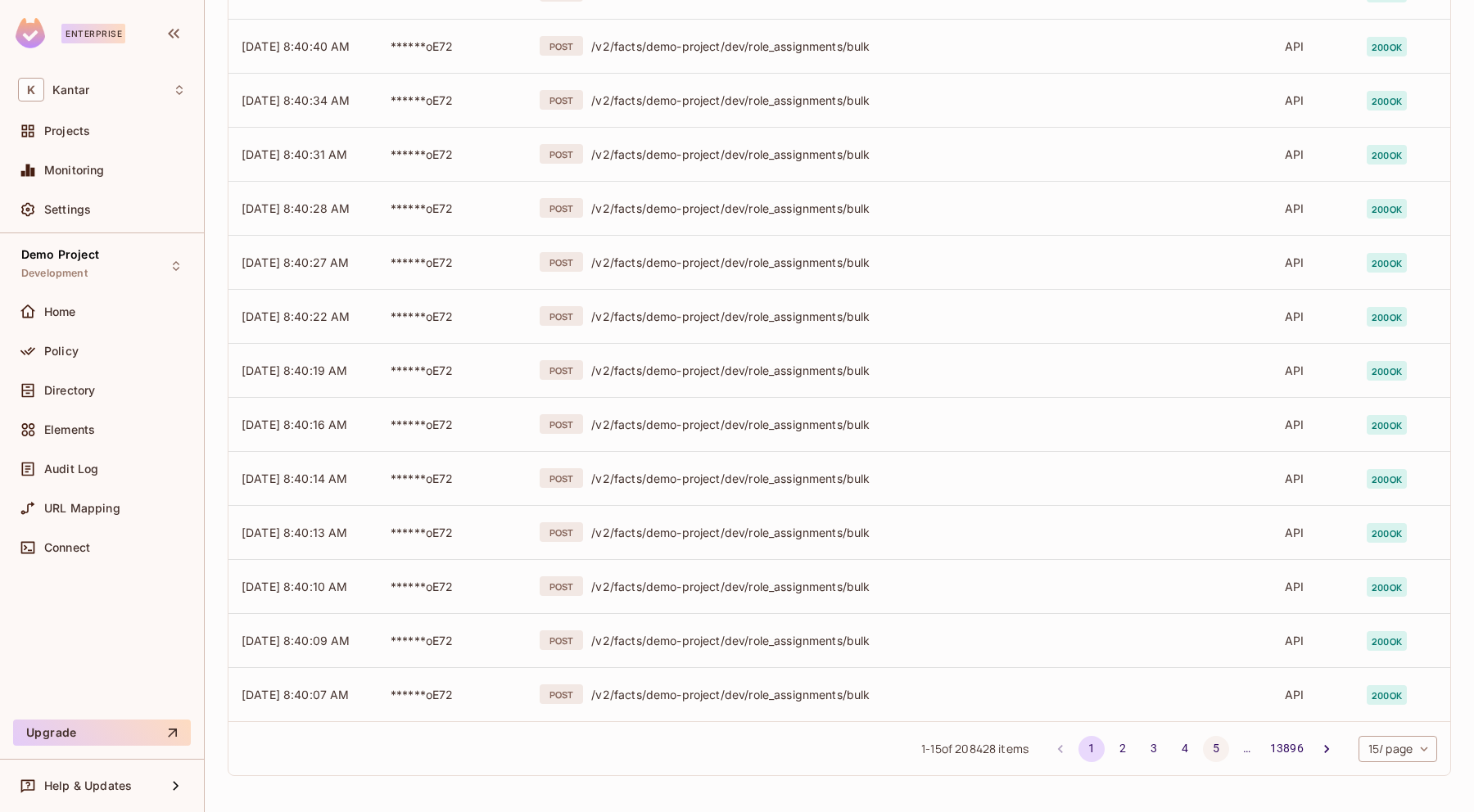
click at [1219, 746] on button "5" at bounding box center [1215, 749] width 26 height 26
click at [1215, 742] on button "6" at bounding box center [1215, 749] width 26 height 26
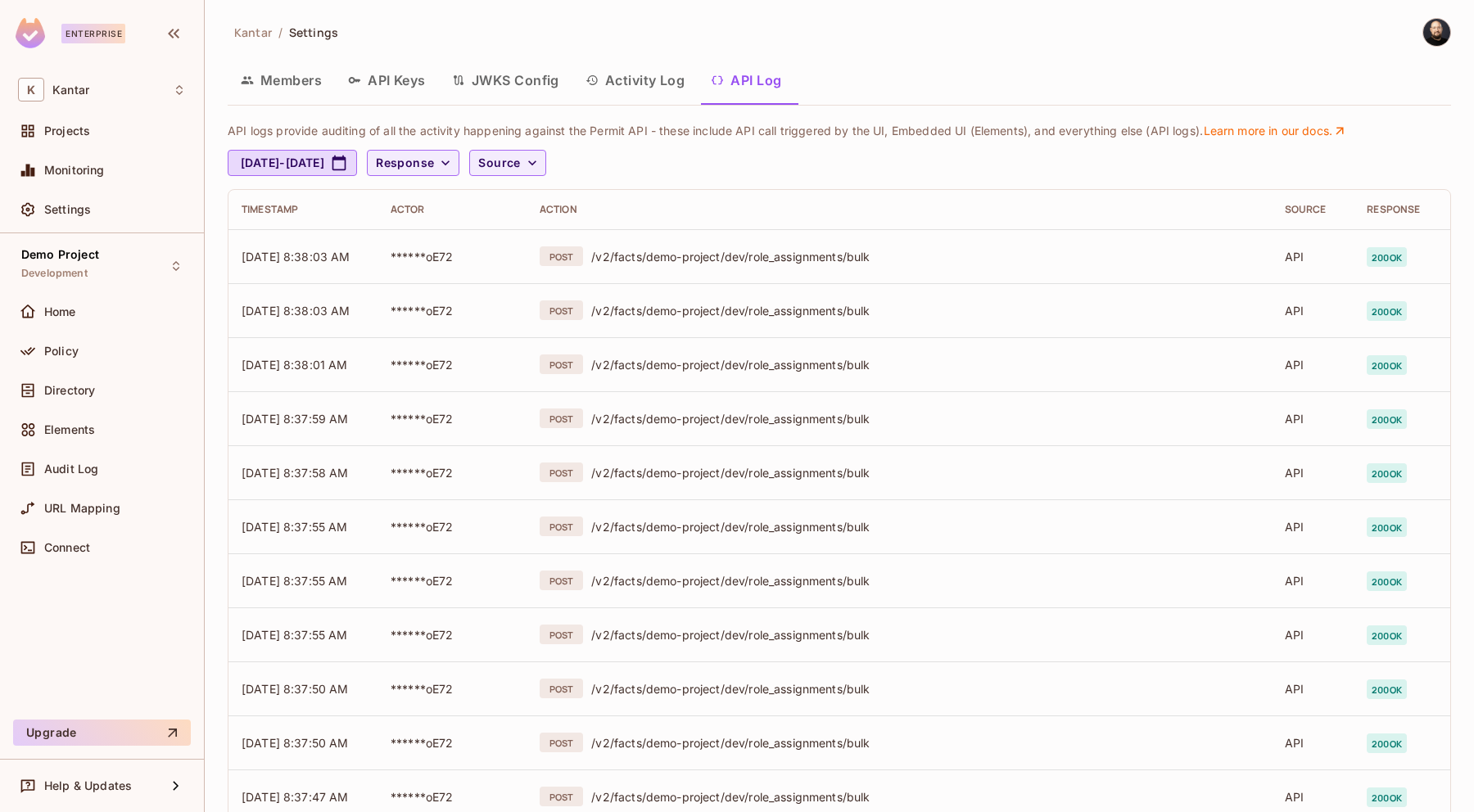
click at [619, 84] on button "Activity Log" at bounding box center [635, 79] width 126 height 41
